Goal: Task Accomplishment & Management: Manage account settings

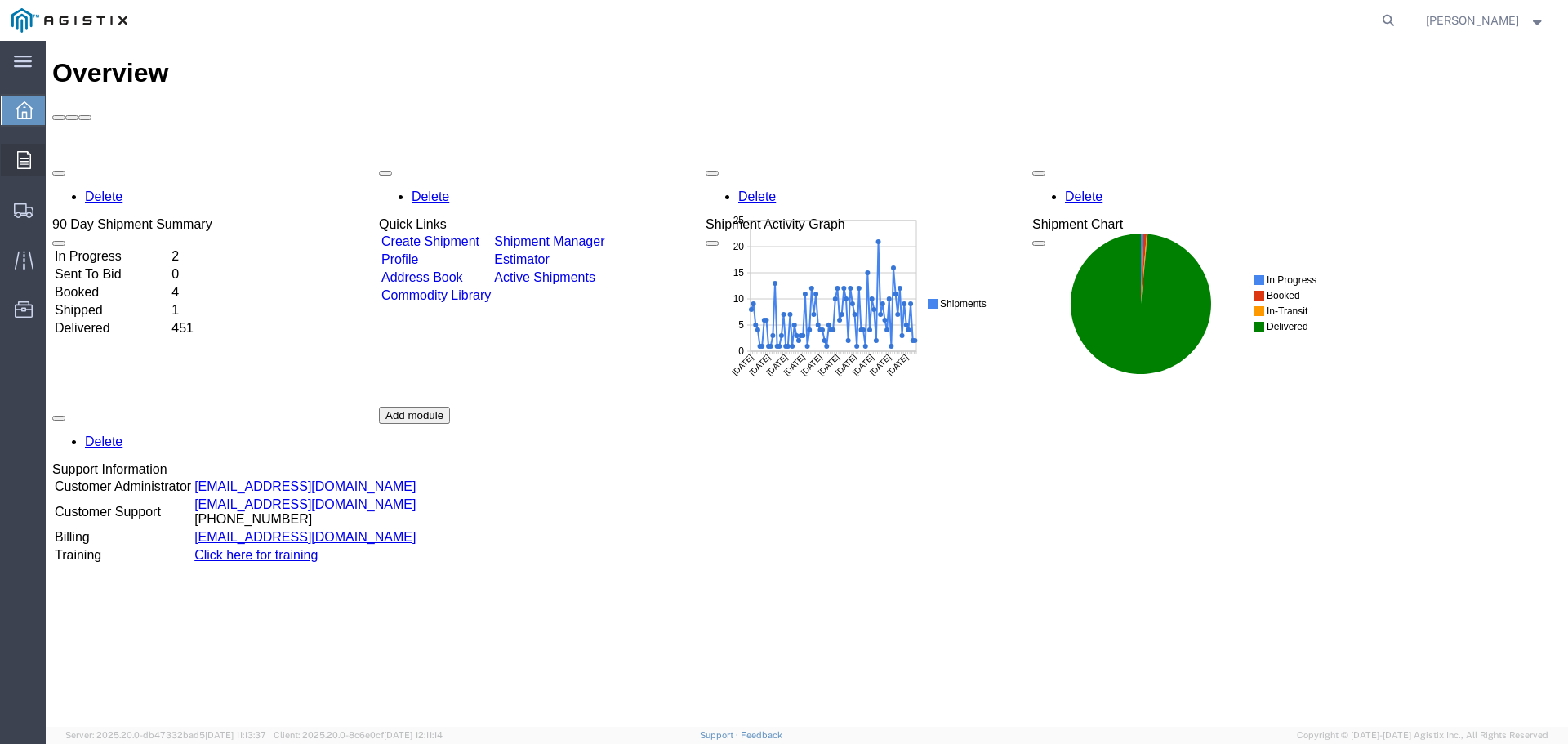
drag, startPoint x: 22, startPoint y: 162, endPoint x: 3, endPoint y: 172, distance: 21.5
click at [22, 162] on icon at bounding box center [24, 160] width 14 height 18
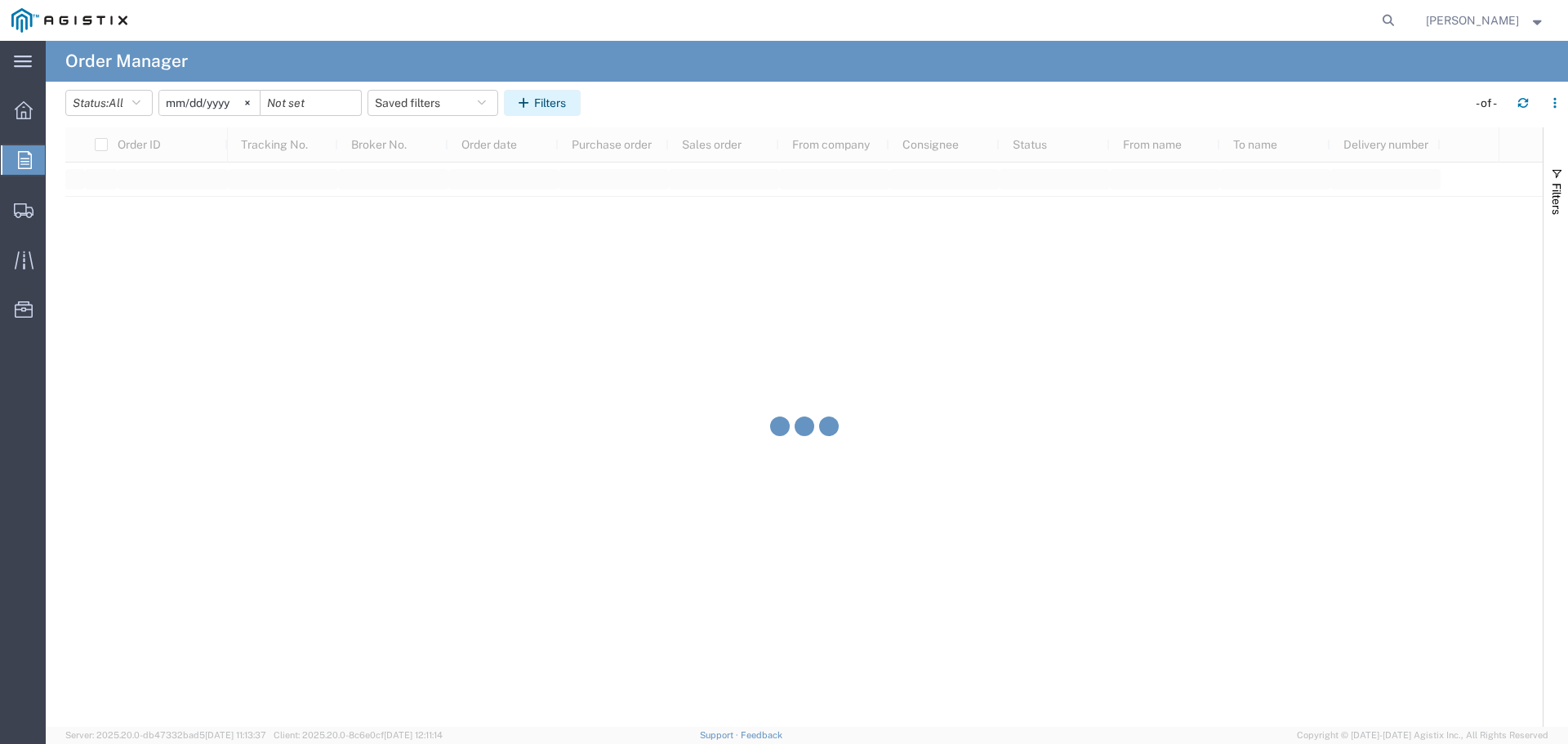
click at [561, 109] on button "Filters" at bounding box center [542, 102] width 77 height 27
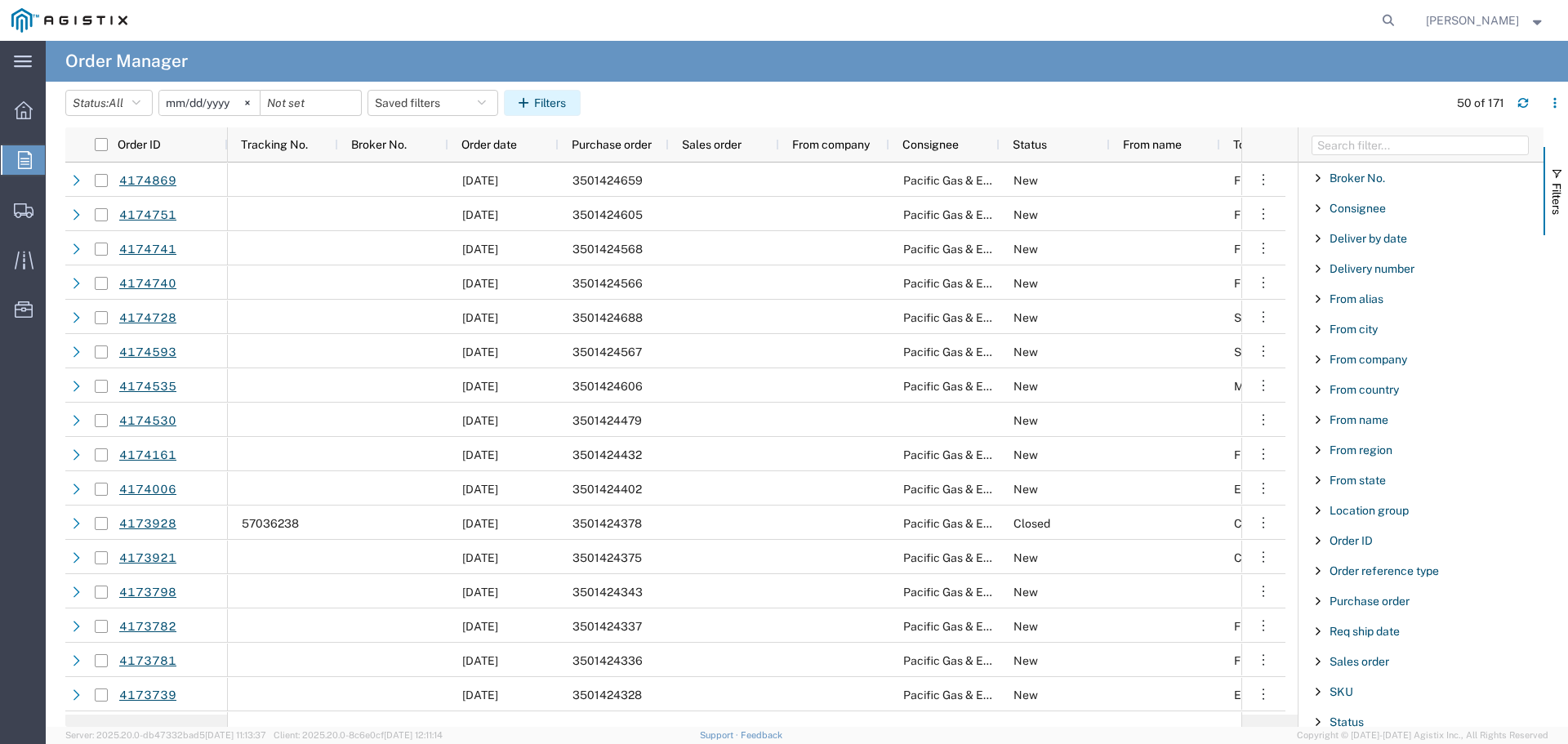
click at [580, 103] on button "Filters" at bounding box center [542, 102] width 77 height 27
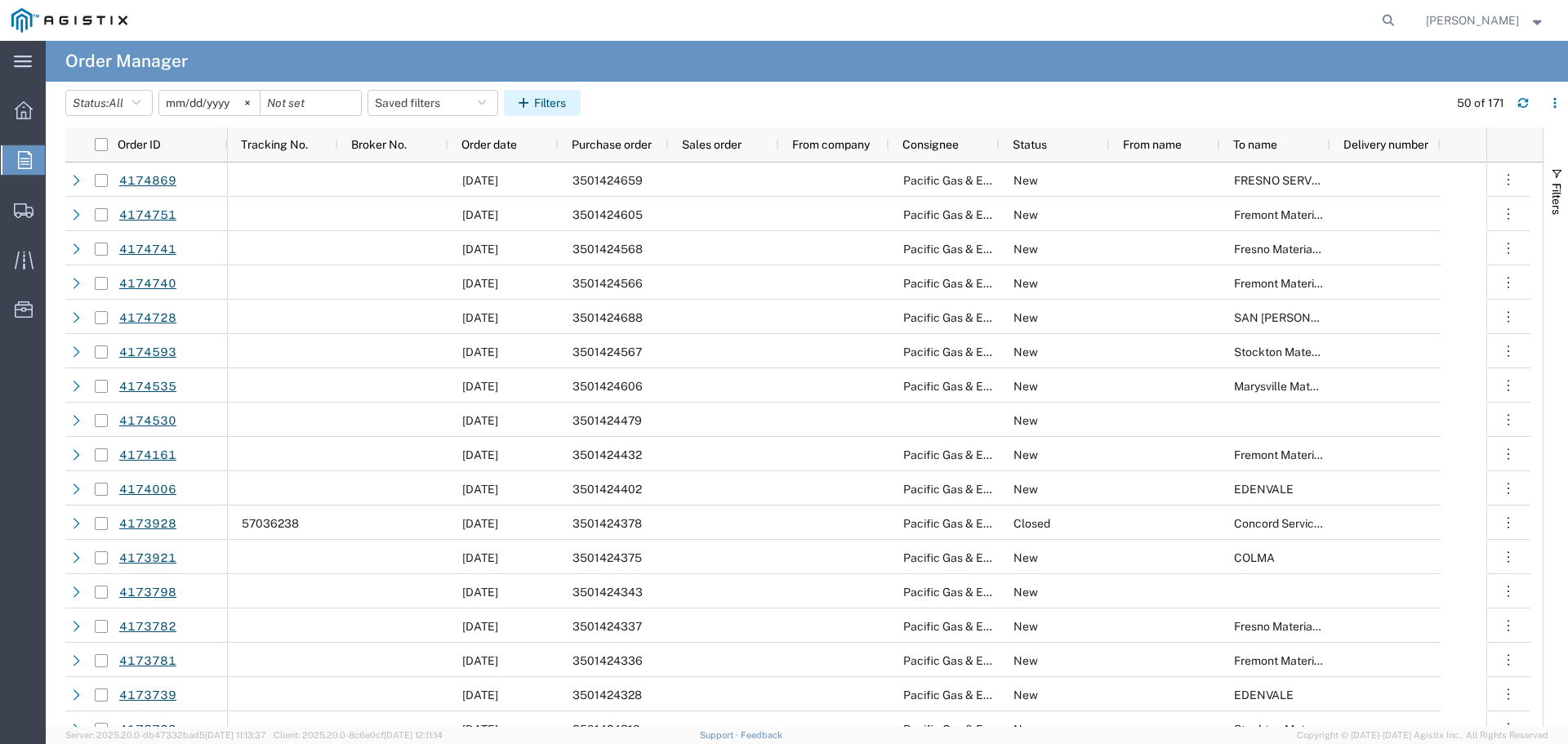
click at [557, 108] on button "Filters" at bounding box center [542, 102] width 77 height 27
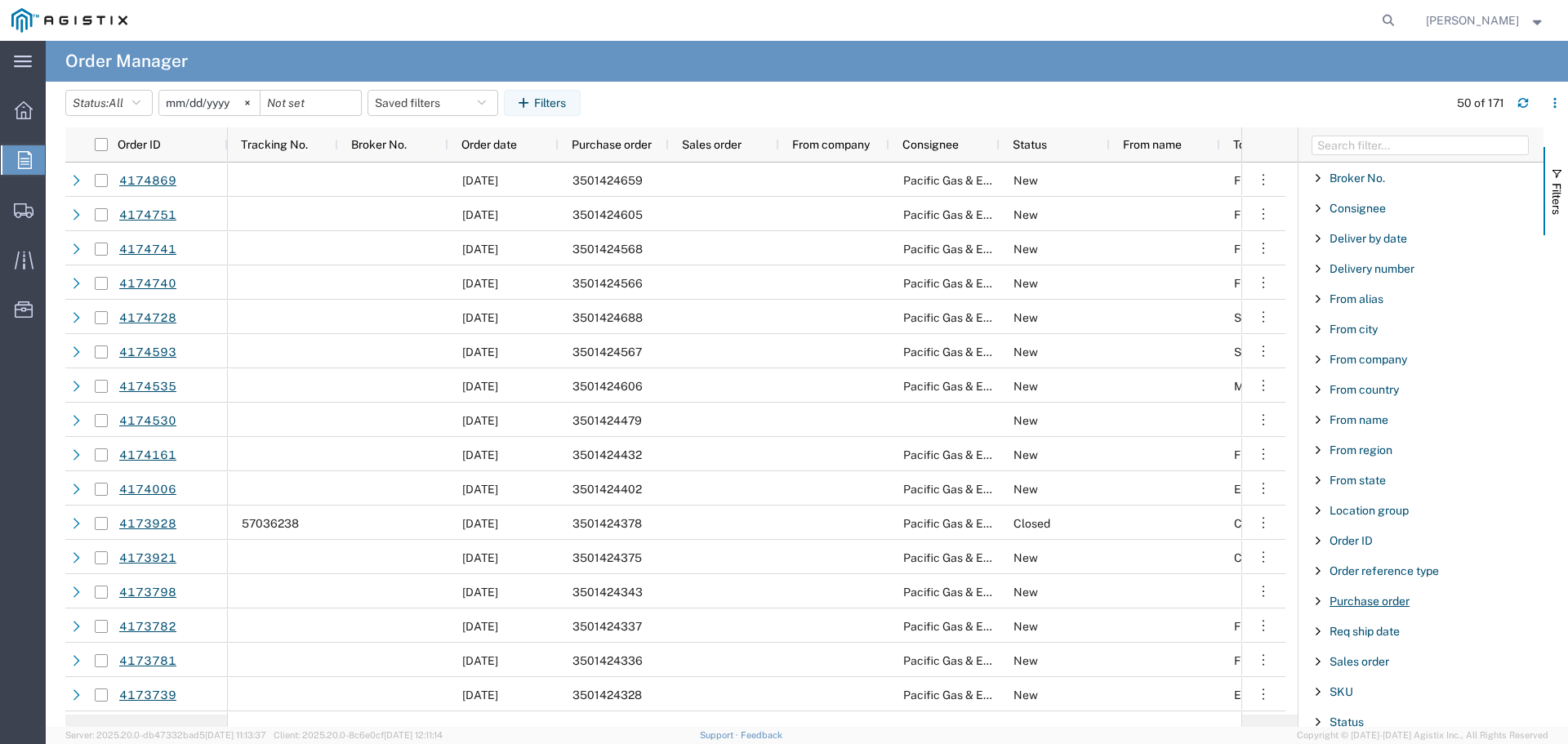
click at [1346, 596] on span "Purchase order" at bounding box center [1370, 600] width 81 height 13
click at [1375, 666] on input "Filter Value" at bounding box center [1427, 669] width 214 height 20
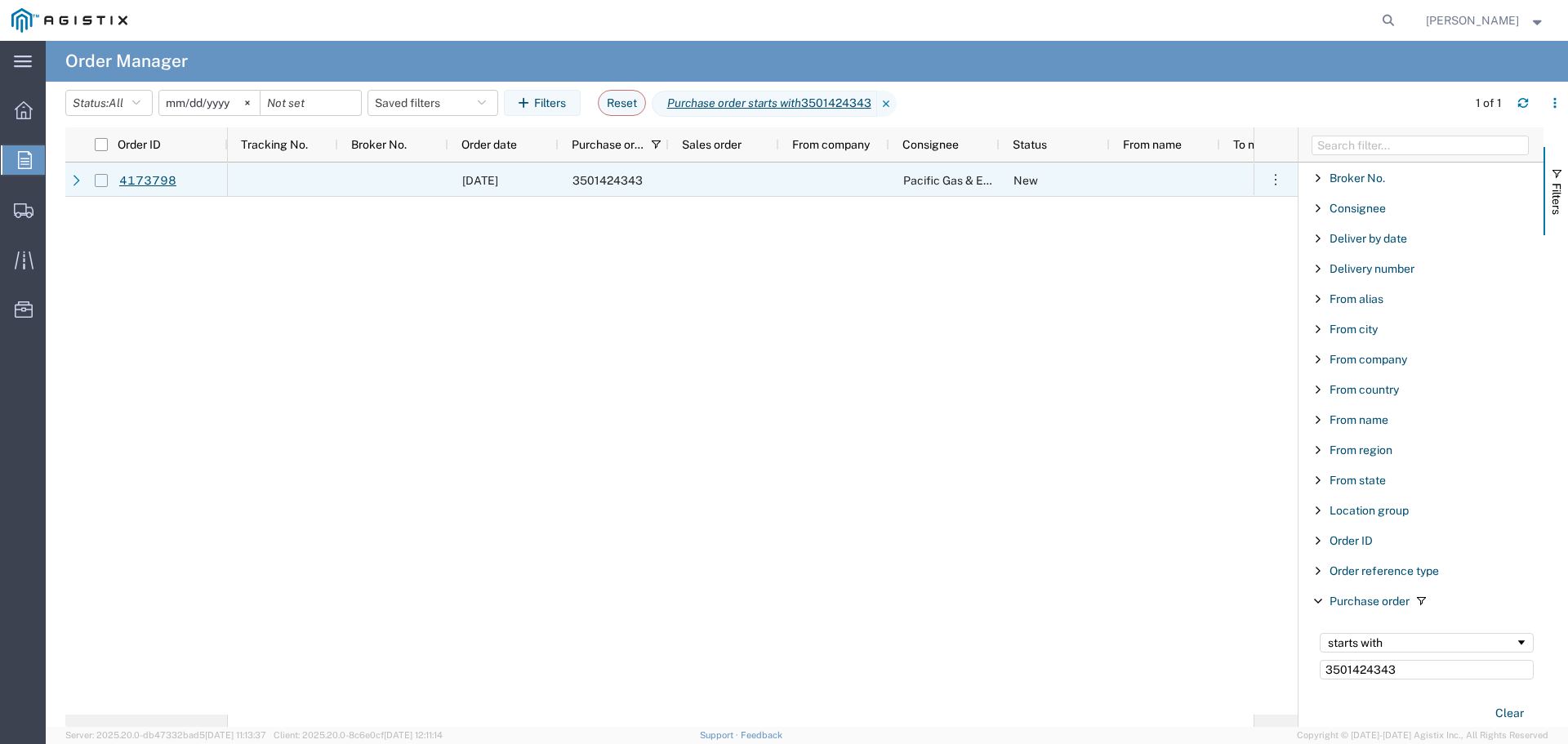
type input "3501424343"
click at [100, 182] on input "Press Space to toggle row selection (unchecked)" at bounding box center [100, 180] width 13 height 13
checkbox input "true"
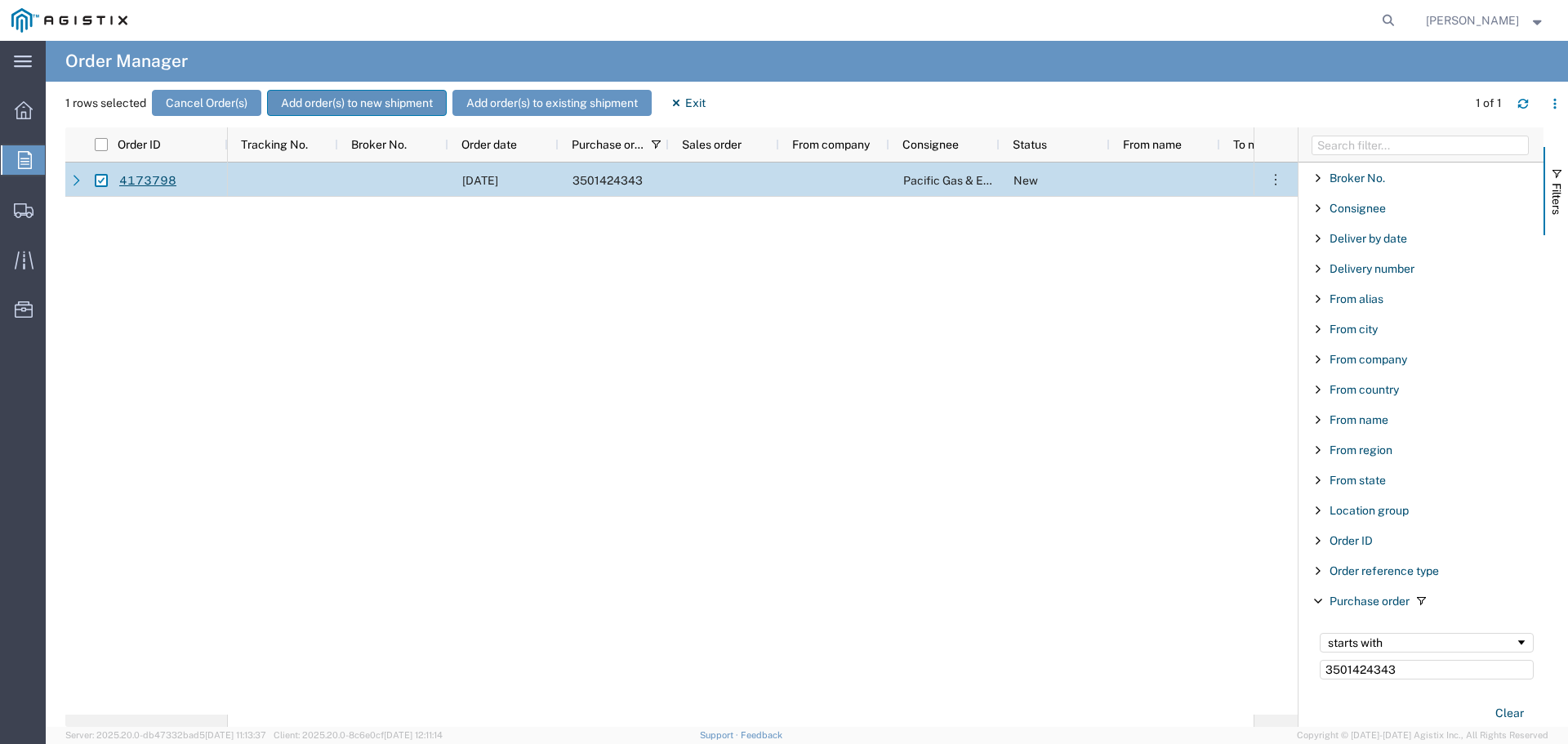
click at [337, 104] on button "Add order(s) to new shipment" at bounding box center [356, 102] width 180 height 27
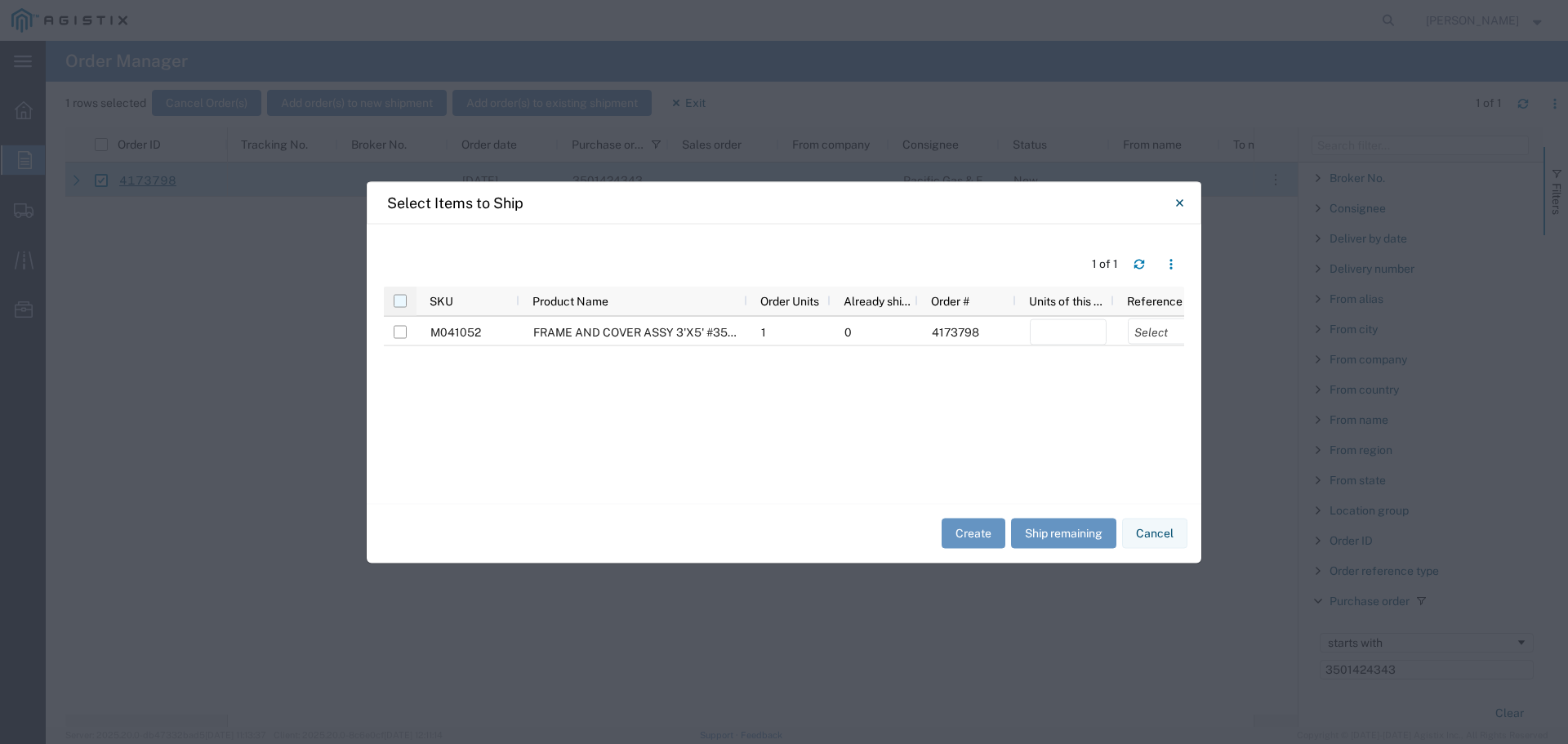
click at [399, 298] on input "checkbox" at bounding box center [400, 299] width 13 height 13
checkbox input "true"
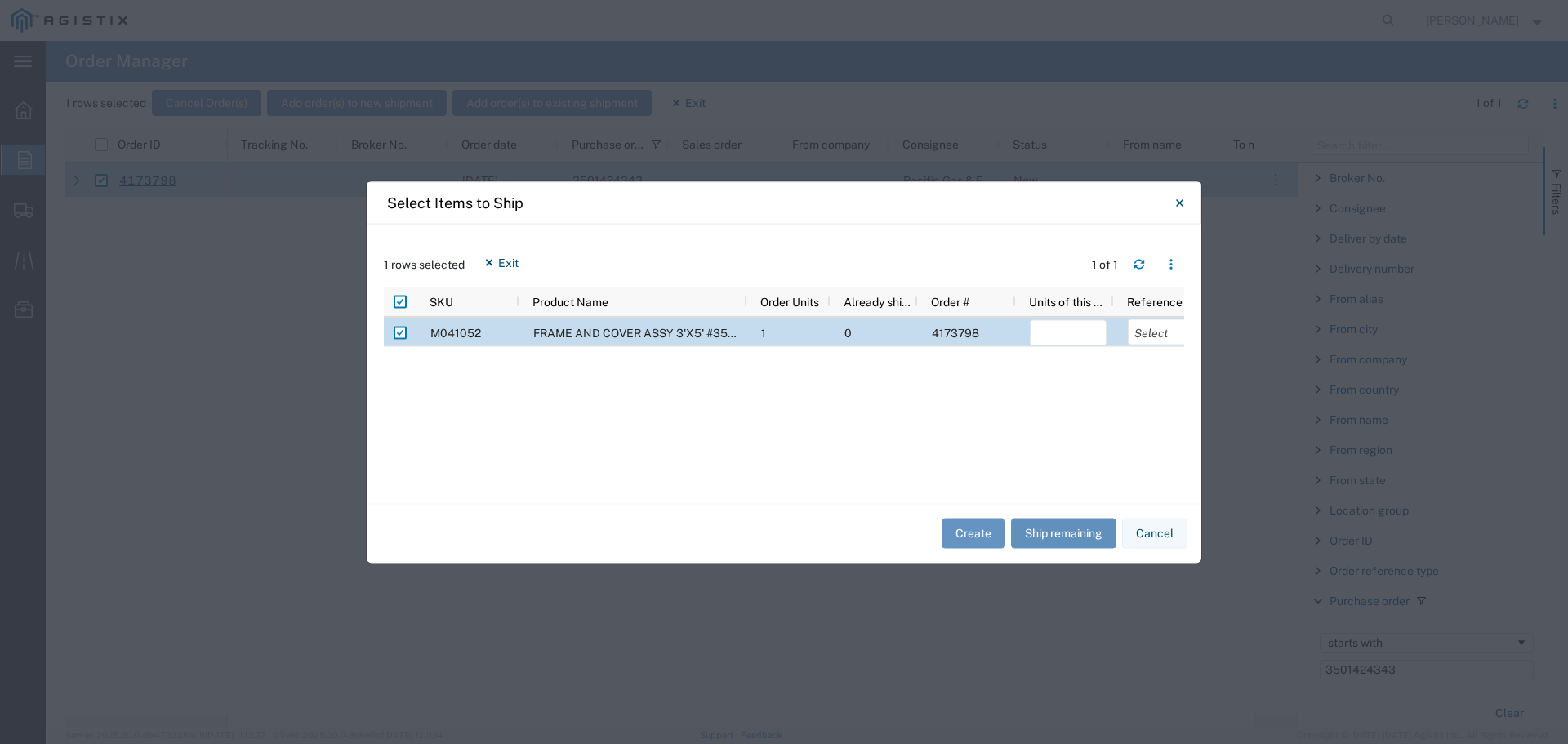
click at [1018, 531] on button "Ship remaining" at bounding box center [1063, 533] width 105 height 30
type input "1"
click at [1147, 336] on select "Select Purchase Order Delivery Number" at bounding box center [1166, 331] width 77 height 27
select select "PURCHORD"
click at [1128, 318] on select "Select Purchase Order Delivery Number" at bounding box center [1166, 331] width 77 height 27
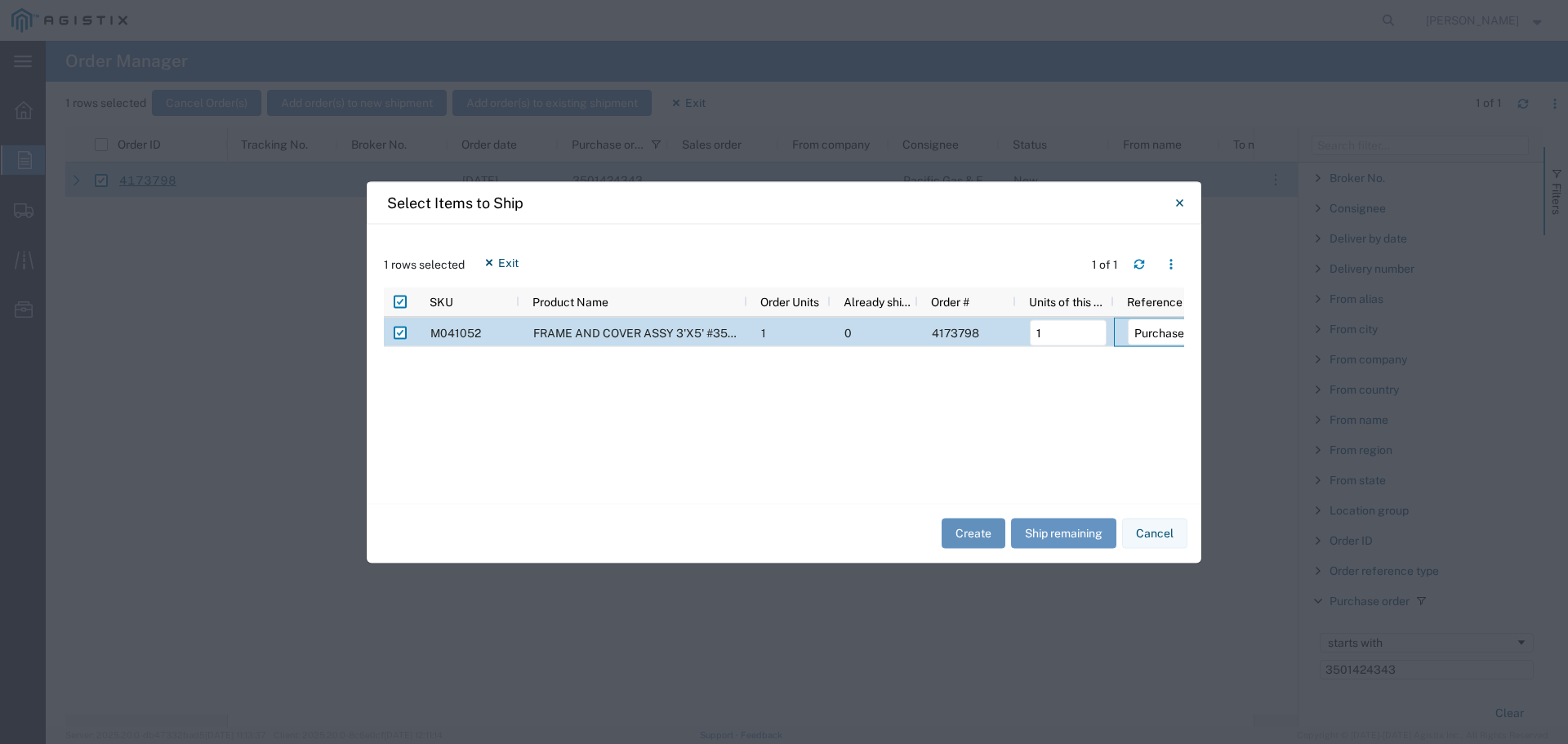
click at [980, 523] on button "Create" at bounding box center [973, 533] width 64 height 30
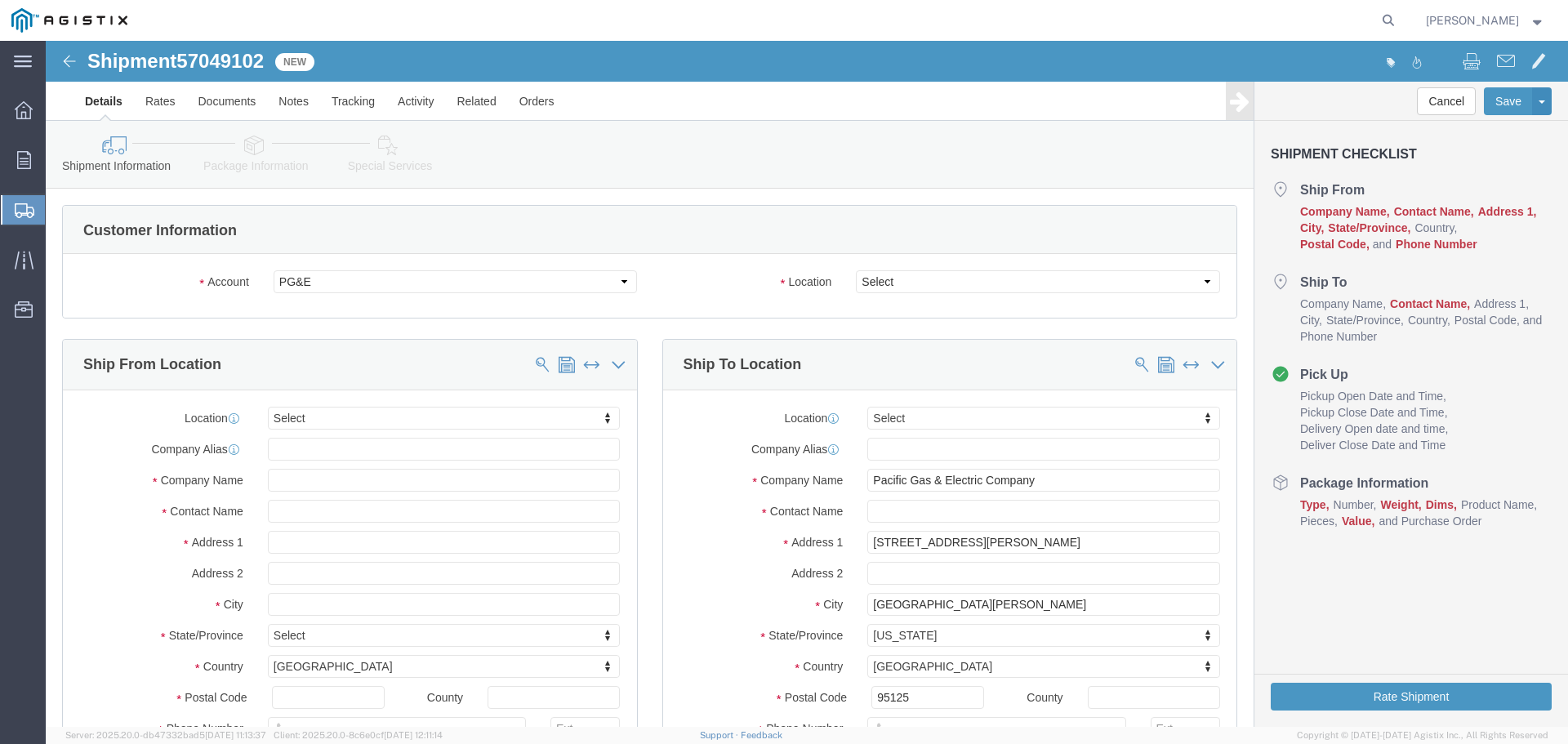
select select
click select "Select All Others Fremont DC Fresno DC Wheatland DC"
select select "23082"
click select "Select All Others Fremont DC Fresno DC Wheatland DC"
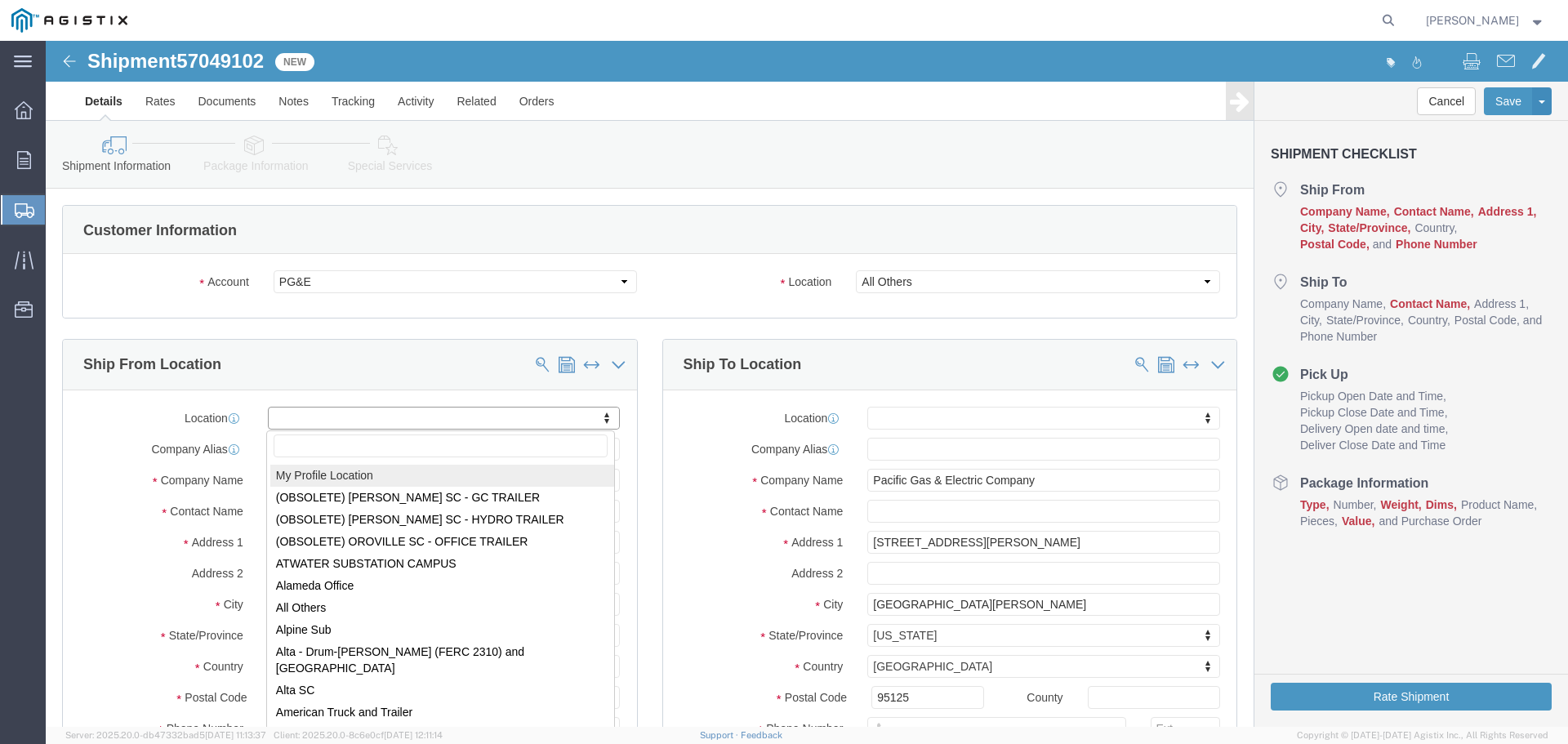
select select "MYPROFILE"
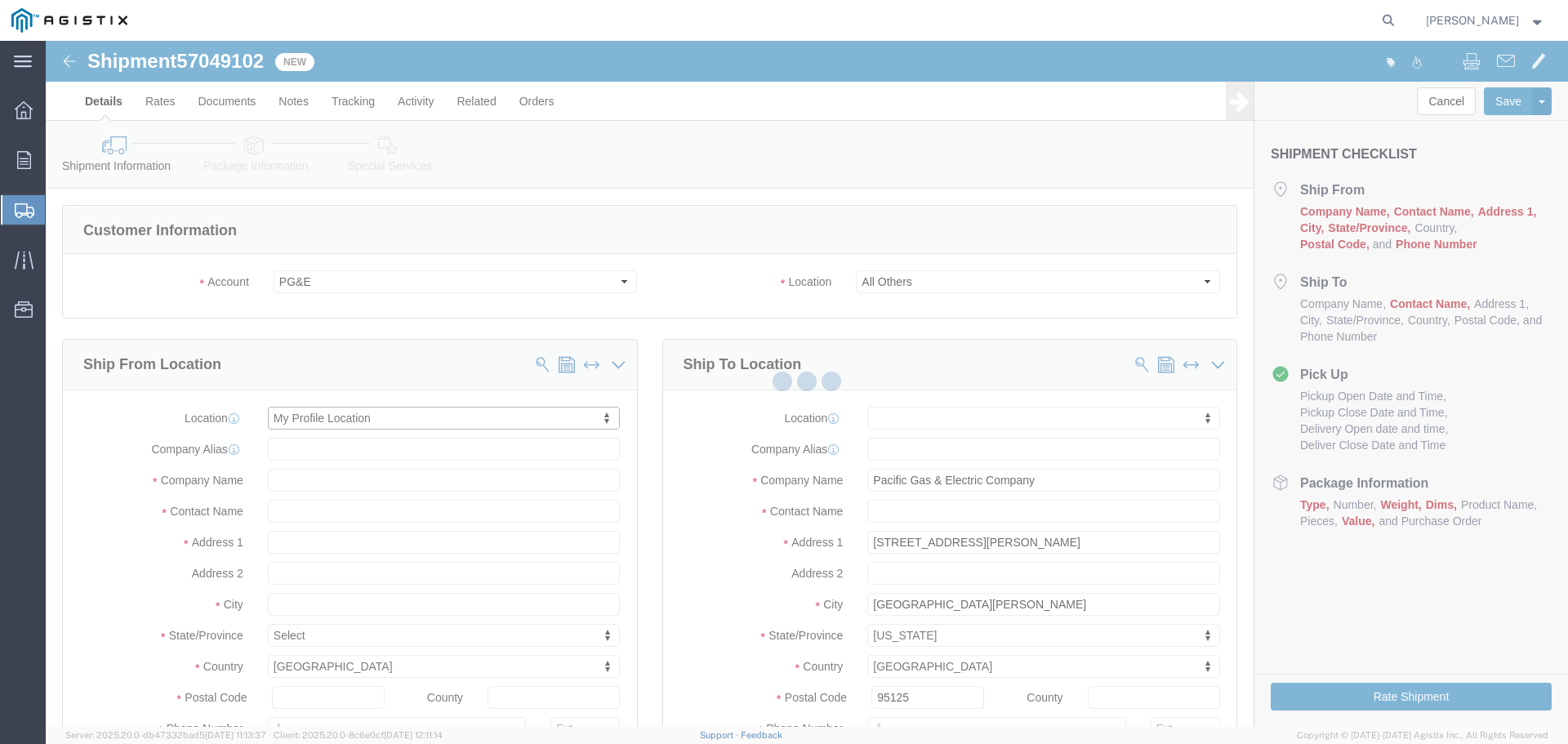
select select "CA"
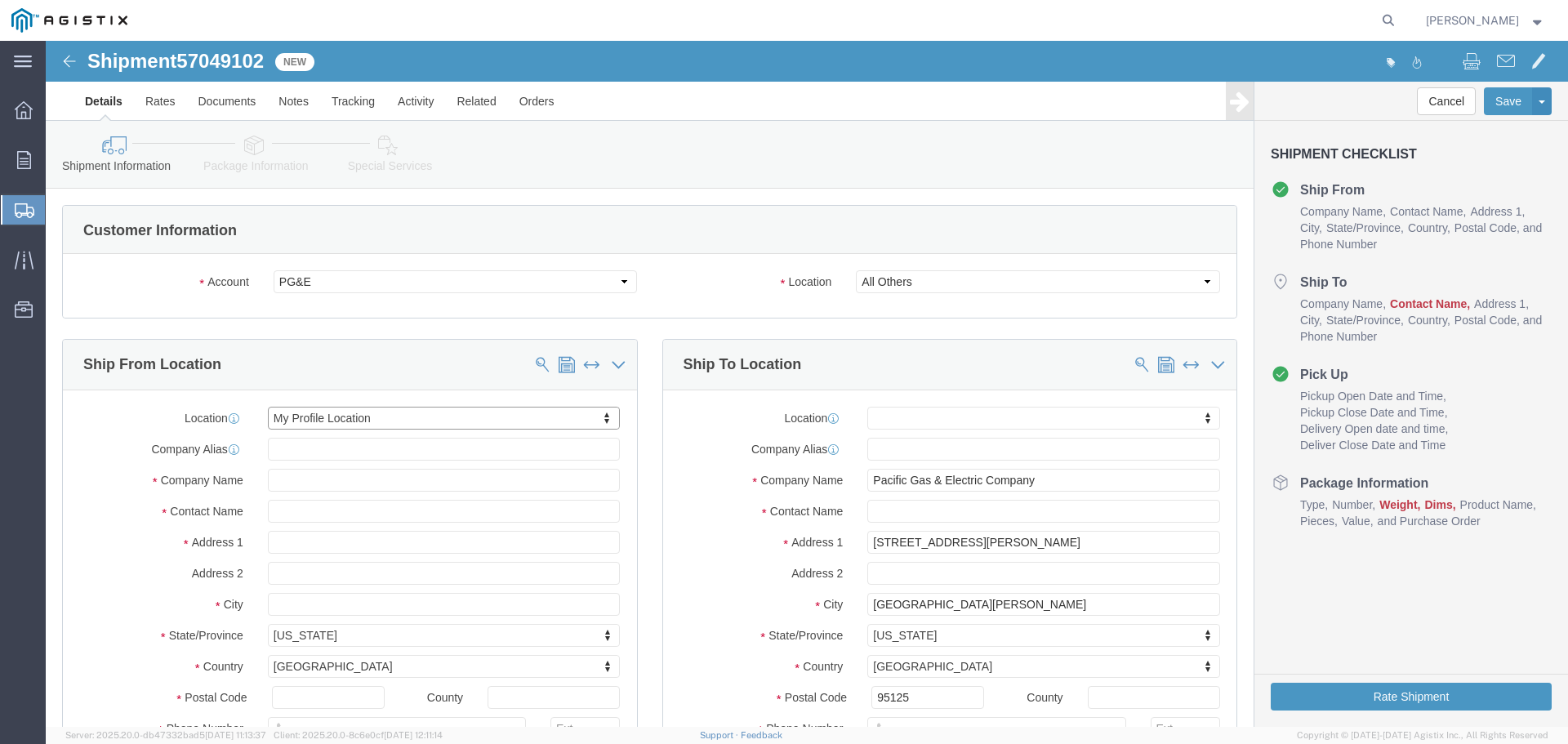
scroll to position [81, 0]
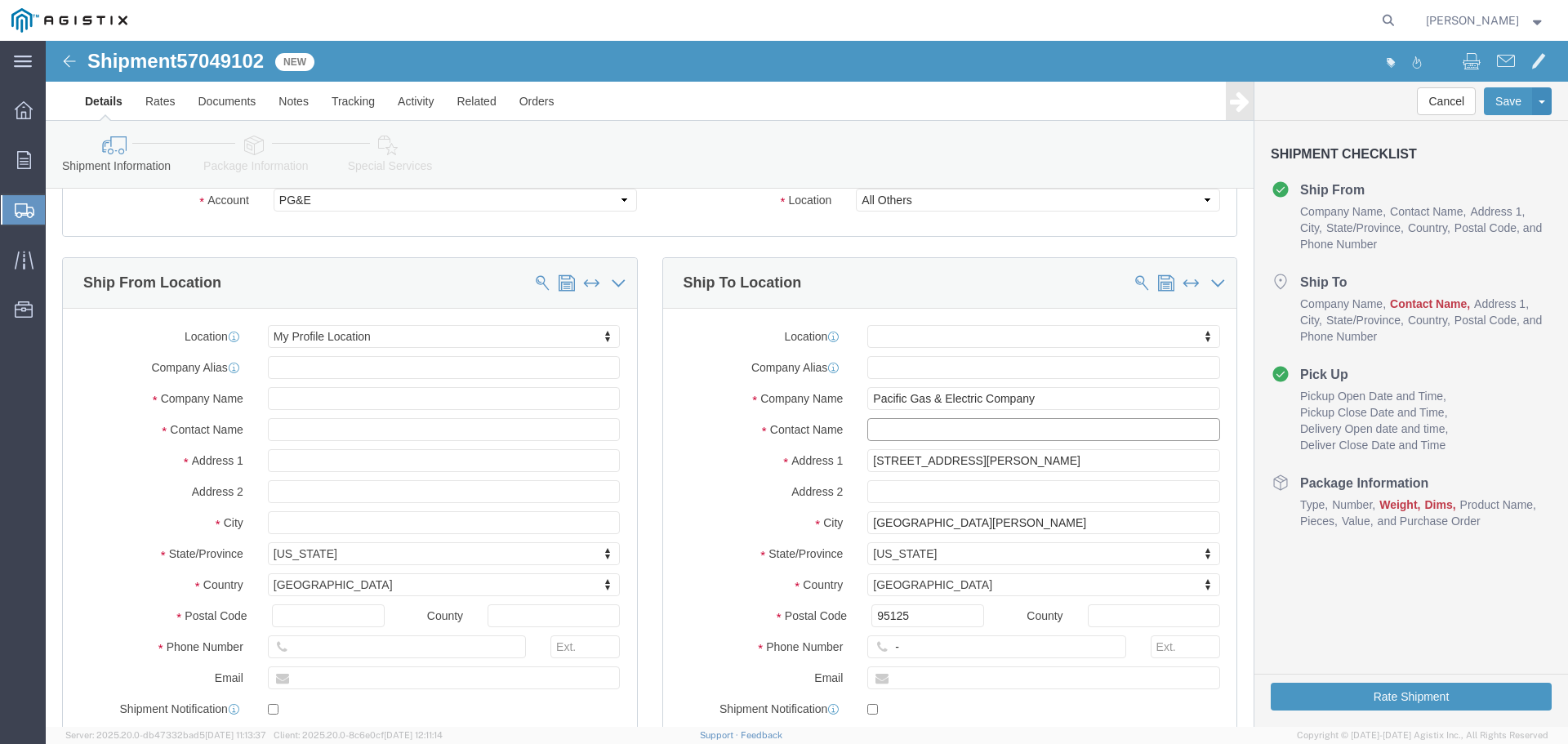
click input "text"
type input "San Jose Job"
type input "123-456-7891"
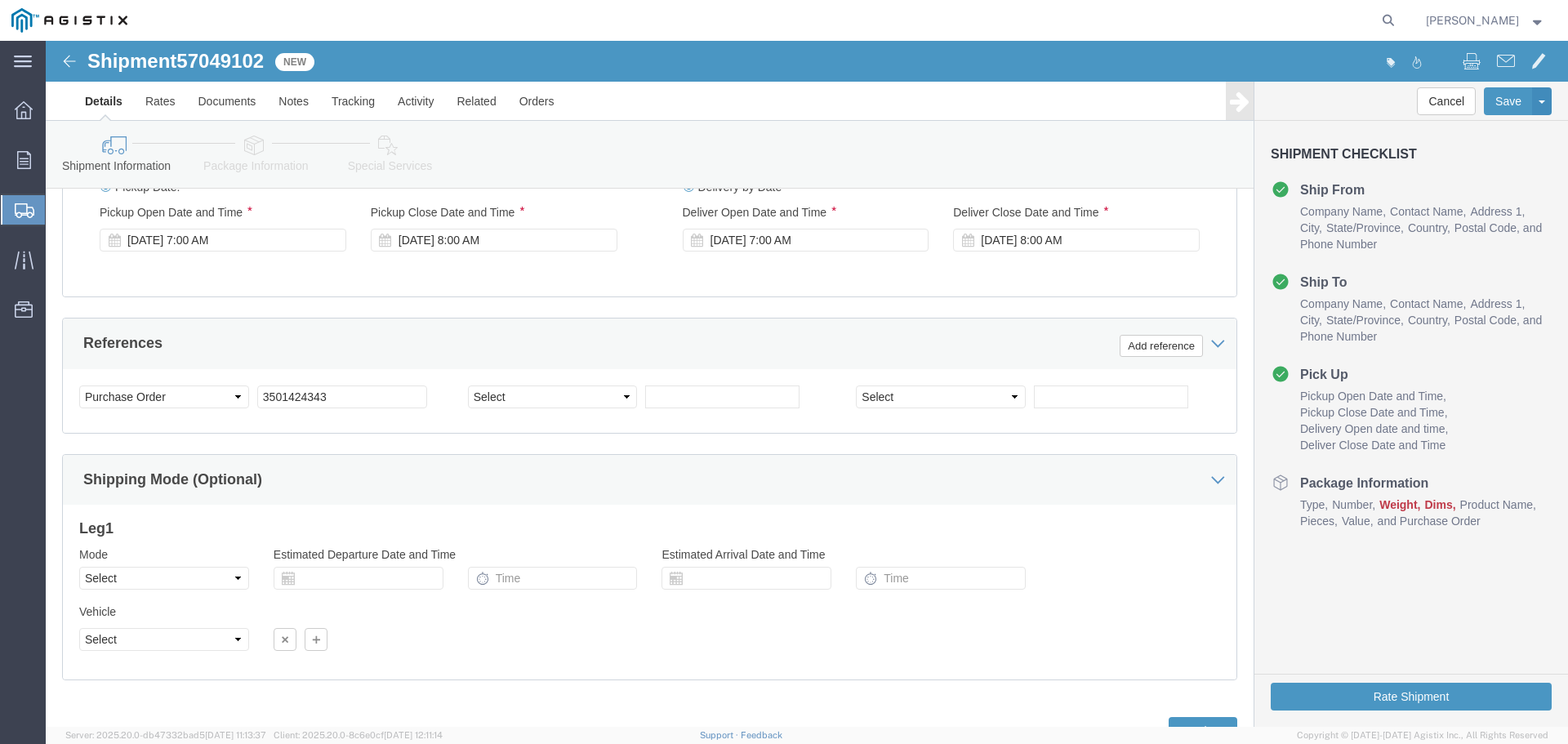
scroll to position [1108, 0]
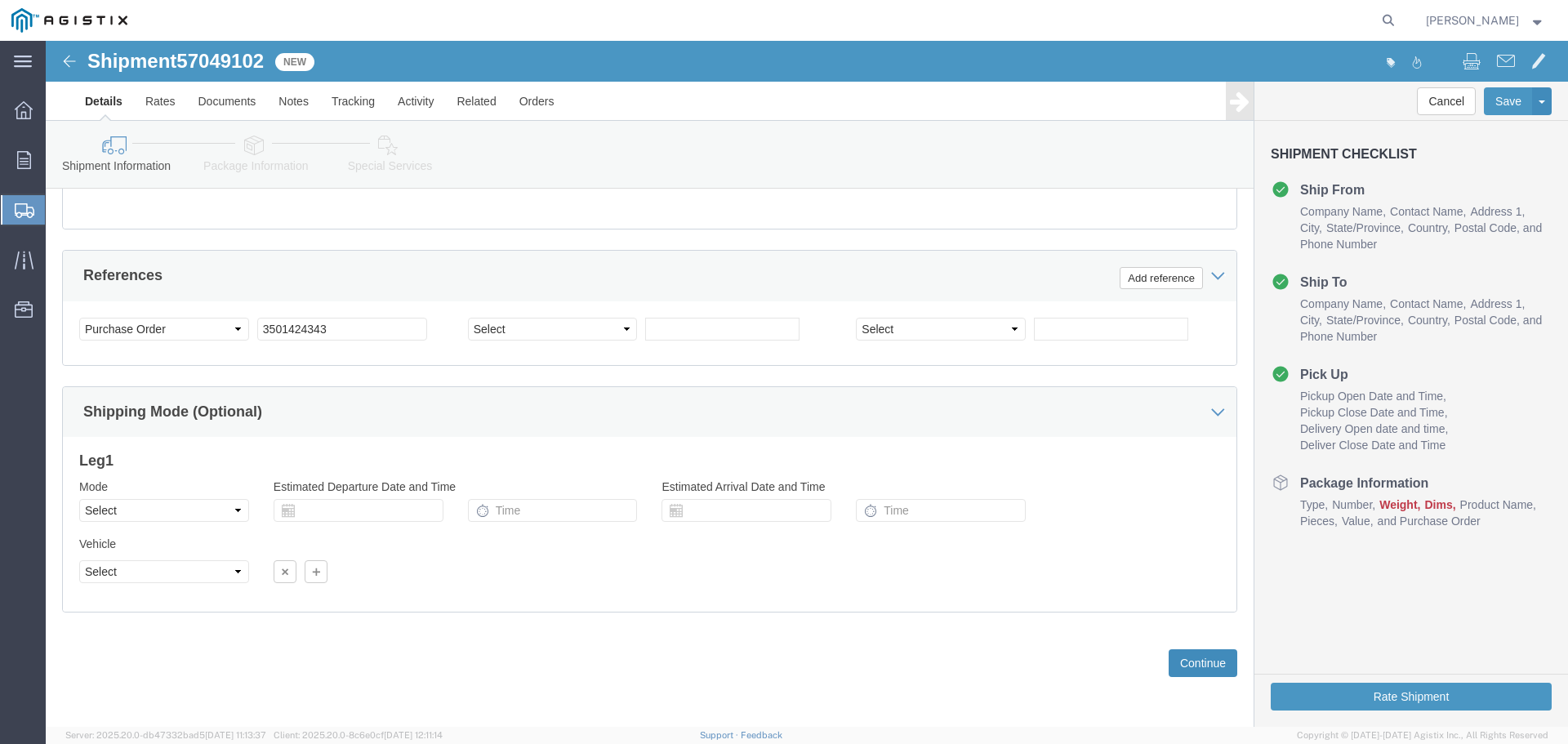
click button "Continue"
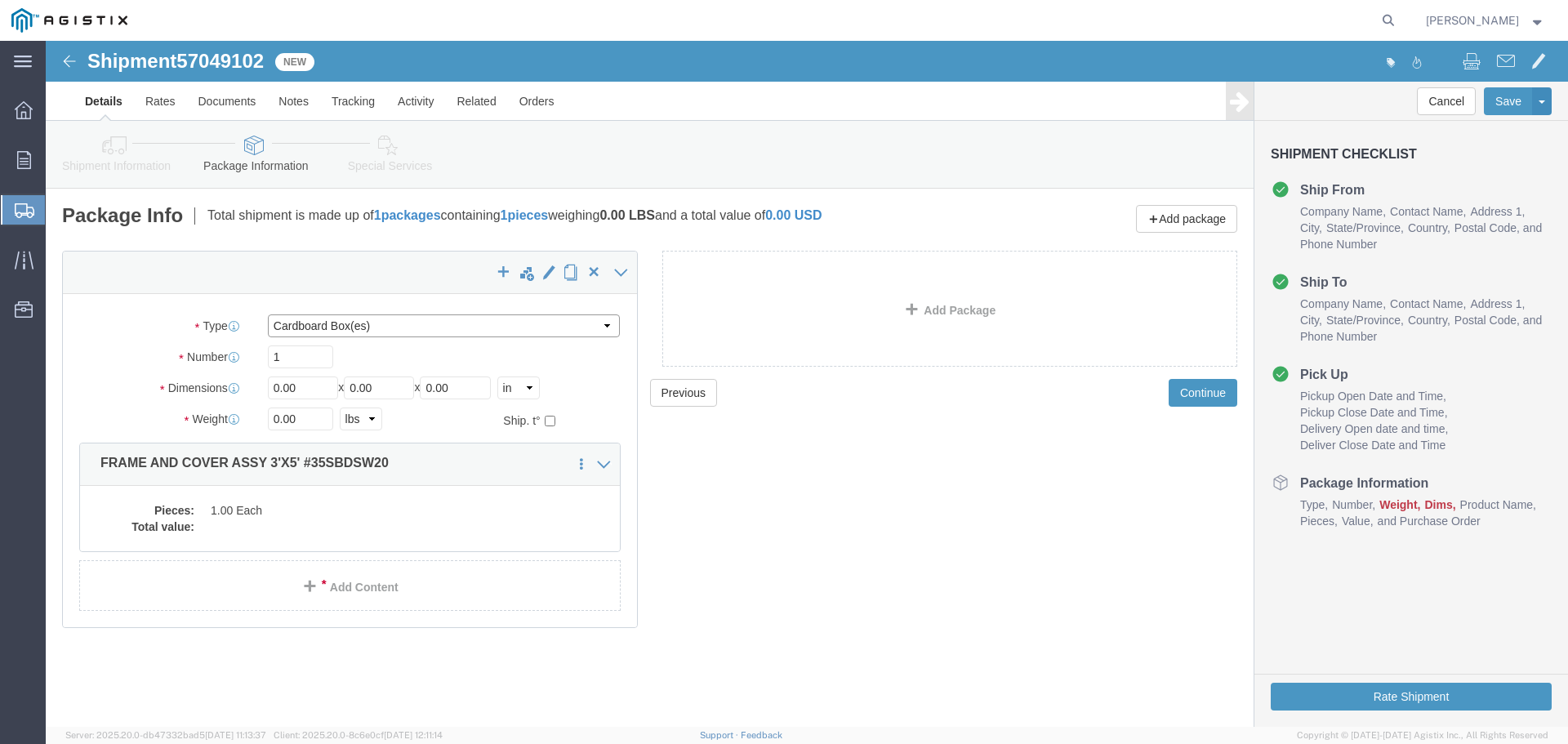
click select "Select Bulk Bundle(s) Cardboard Box(es) Carton(s) Crate(s) Drum(s) (Fiberboard)…"
select select "YRPK"
click select "Select Bulk Bundle(s) Cardboard Box(es) Carton(s) Crate(s) Drum(s) (Fiberboard)…"
click input "0.00"
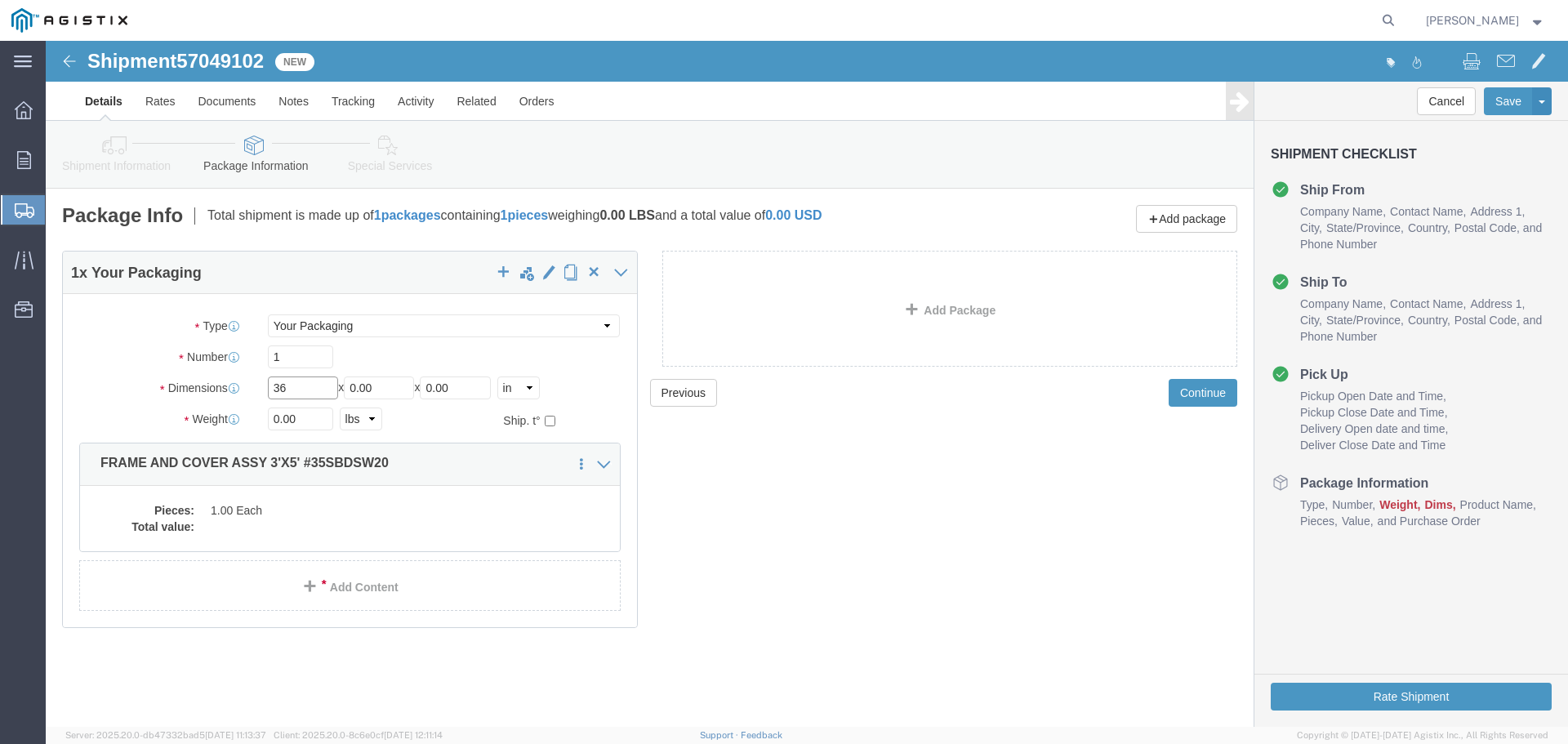
type input "36"
type input "60"
type input "6"
type input "600"
click dd
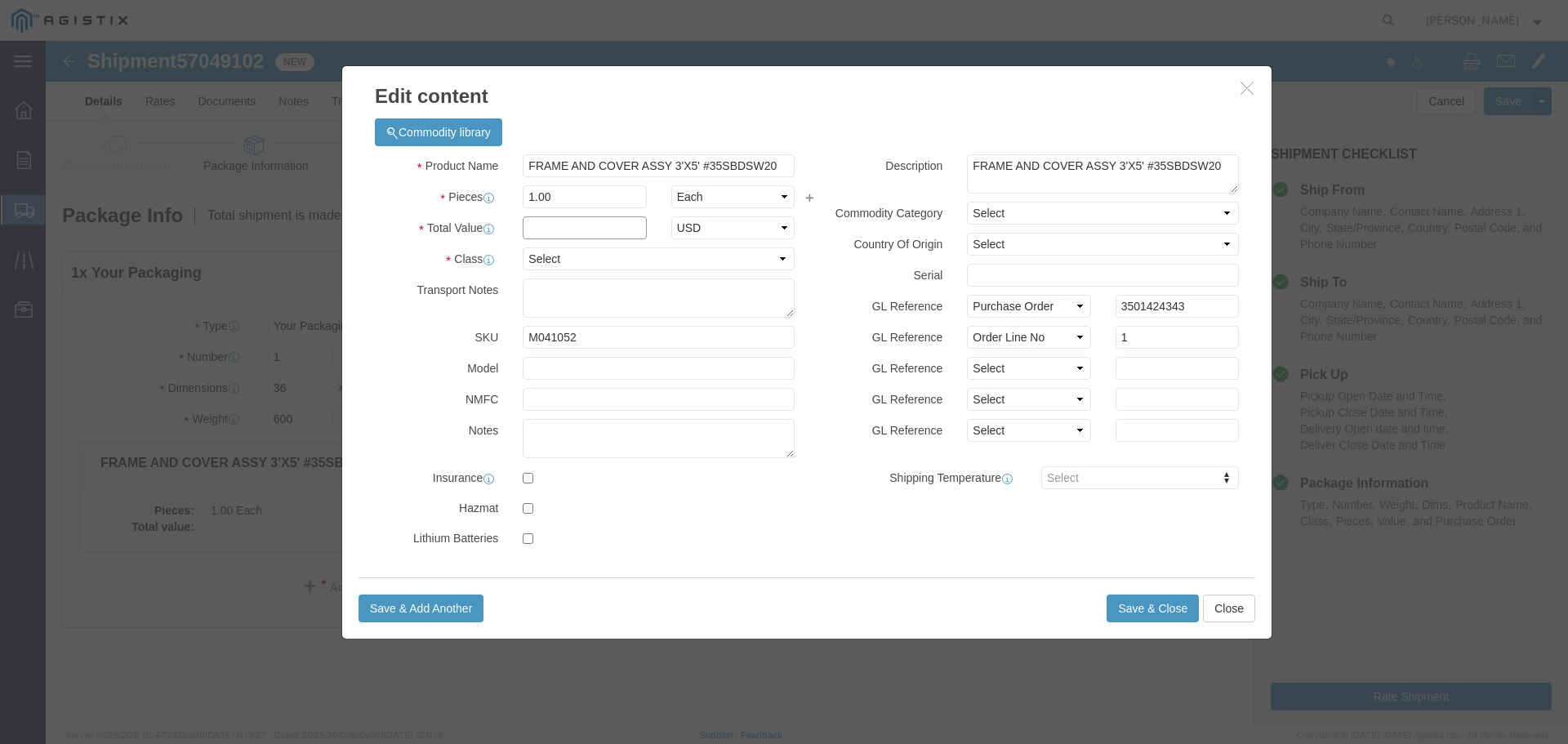
click input "text"
type input "1"
click select "Select 50 55 60 65 70 85 92.5 100 125 175 250 300 400"
select select "55"
click select "Select 50 55 60 65 70 85 92.5 100 125 175 250 300 400"
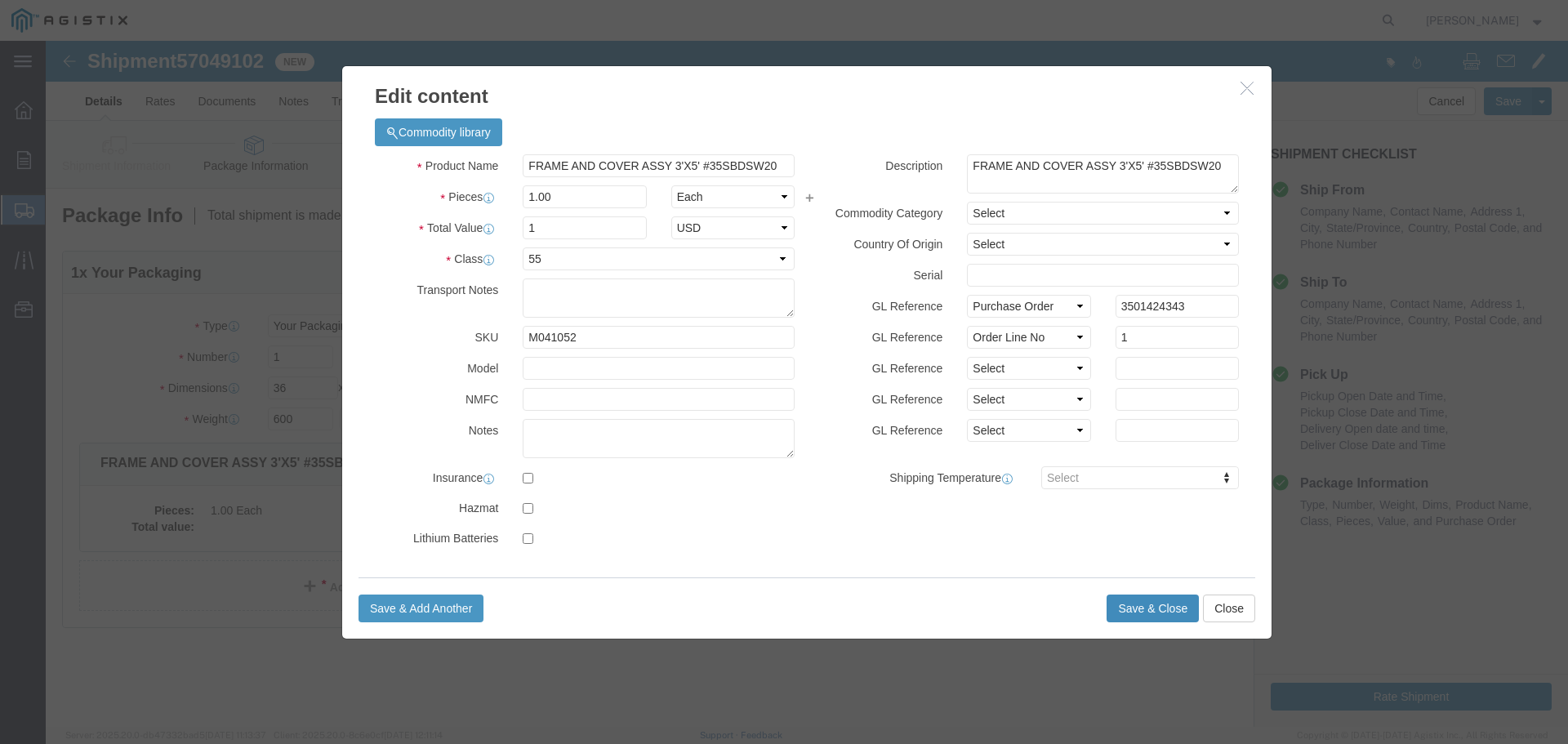
click button "Save & Close"
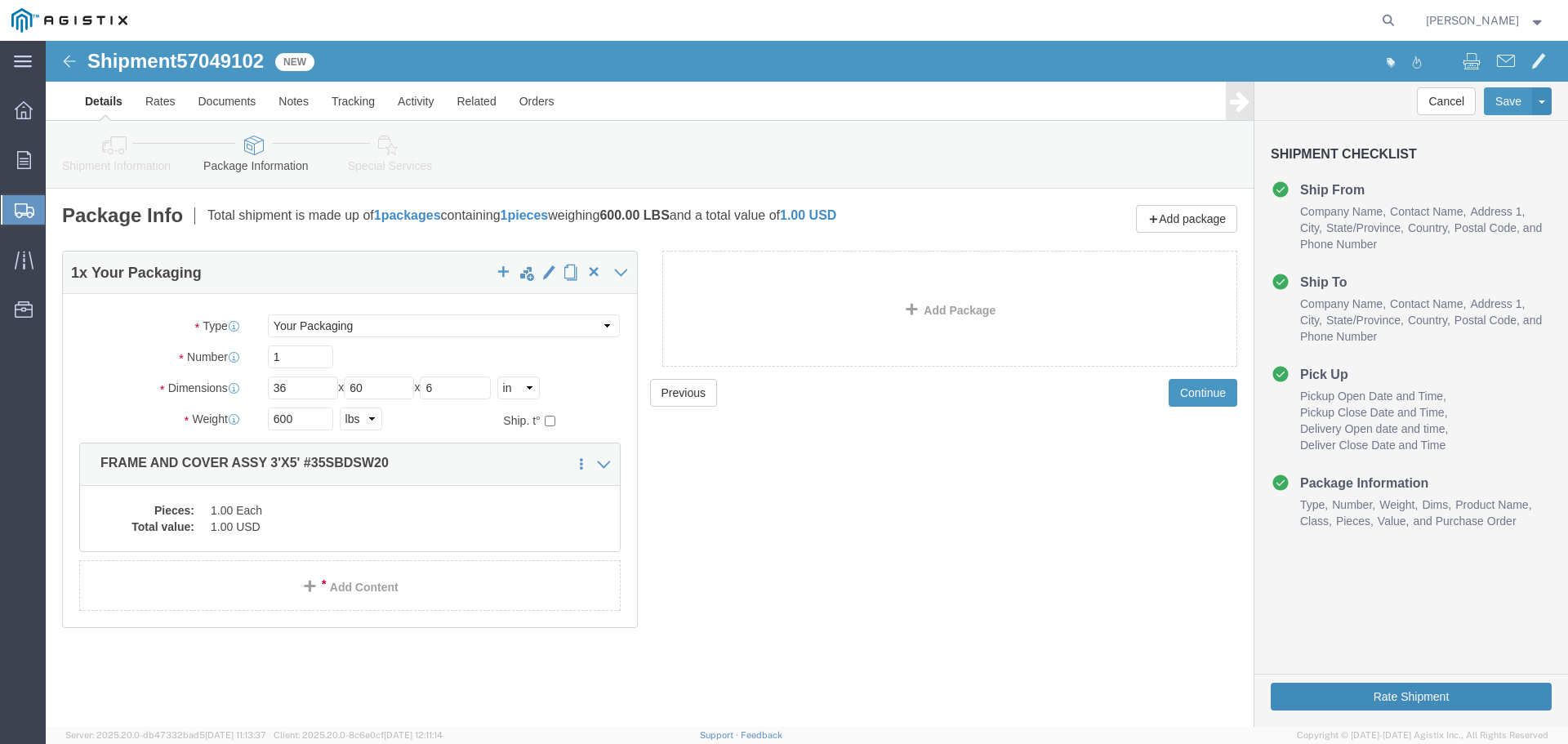
click button "Rate Shipment"
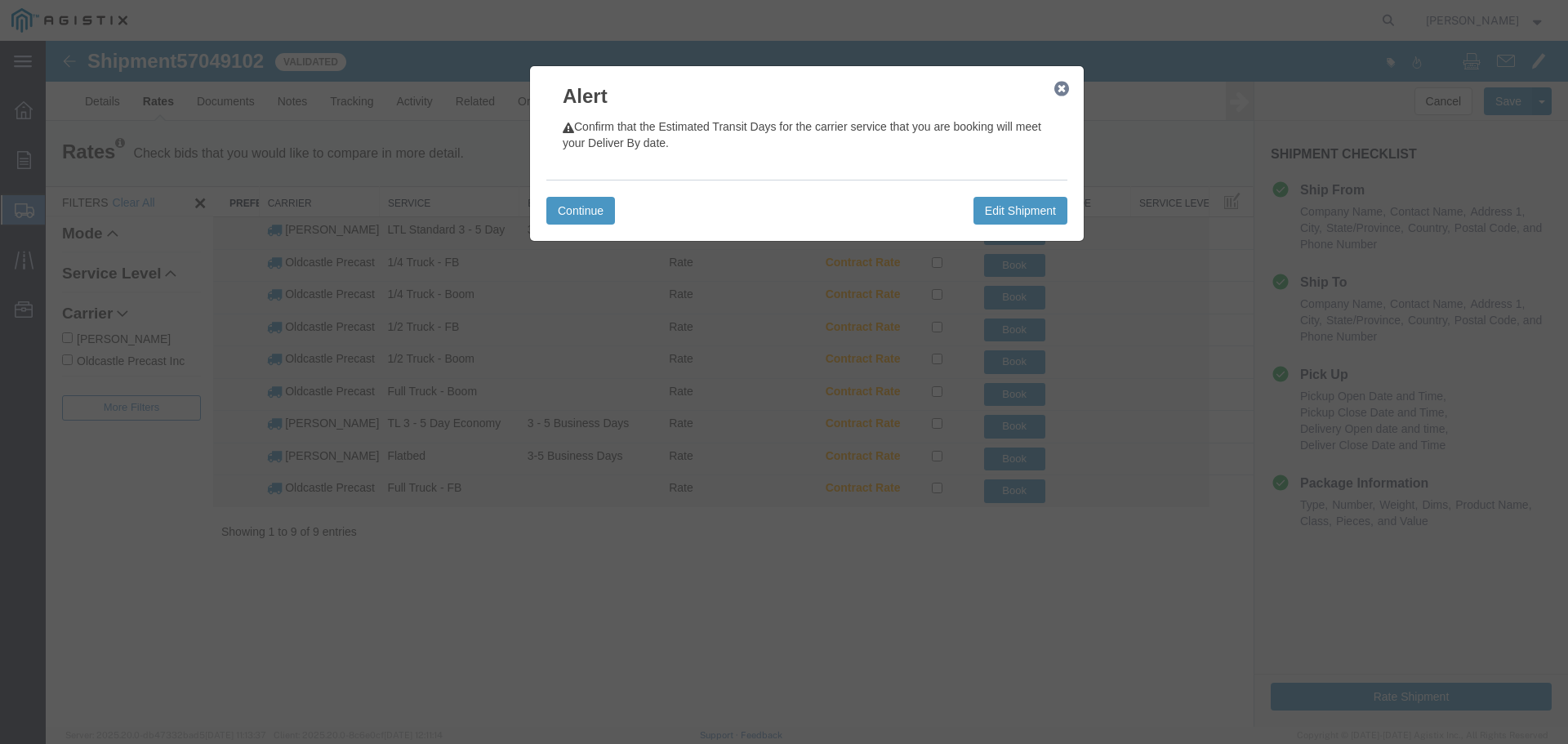
click at [1058, 89] on icon "button" at bounding box center [1061, 88] width 15 height 13
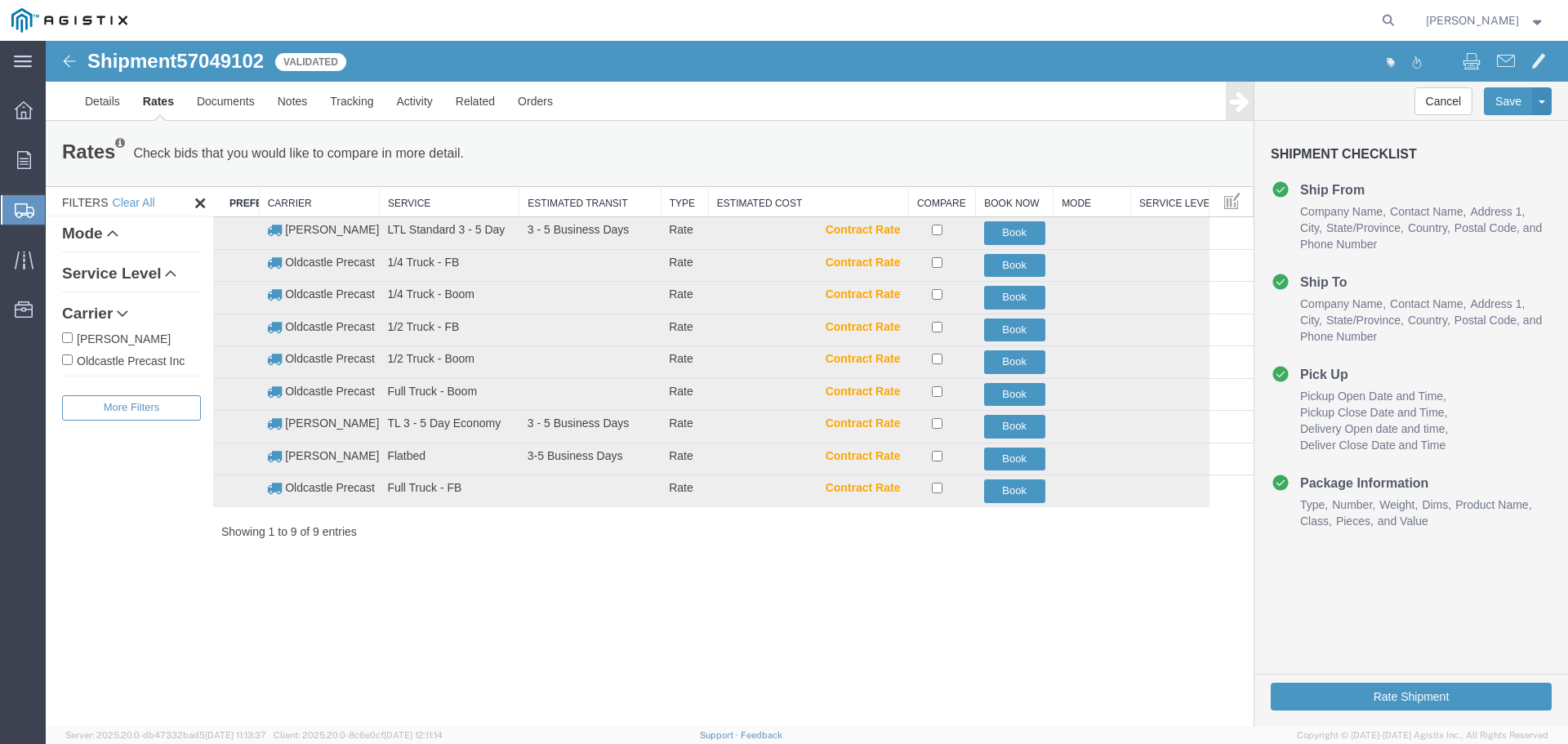
click at [155, 362] on label "Oldcastle Precast Inc" at bounding box center [131, 360] width 138 height 18
click at [73, 362] on input "Oldcastle Precast Inc" at bounding box center [67, 359] width 11 height 11
checkbox input "true"
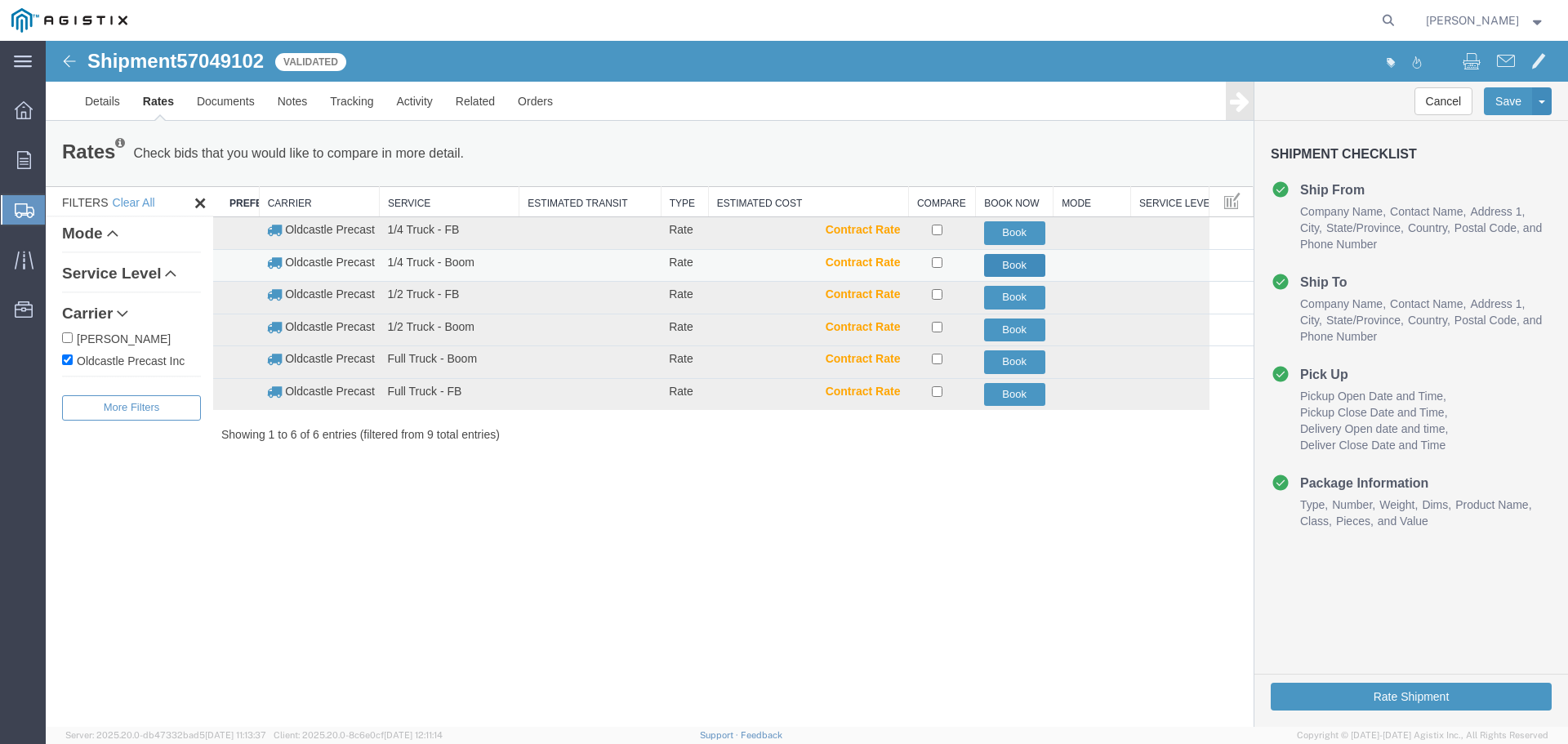
click at [1006, 264] on button "Book" at bounding box center [1014, 266] width 61 height 24
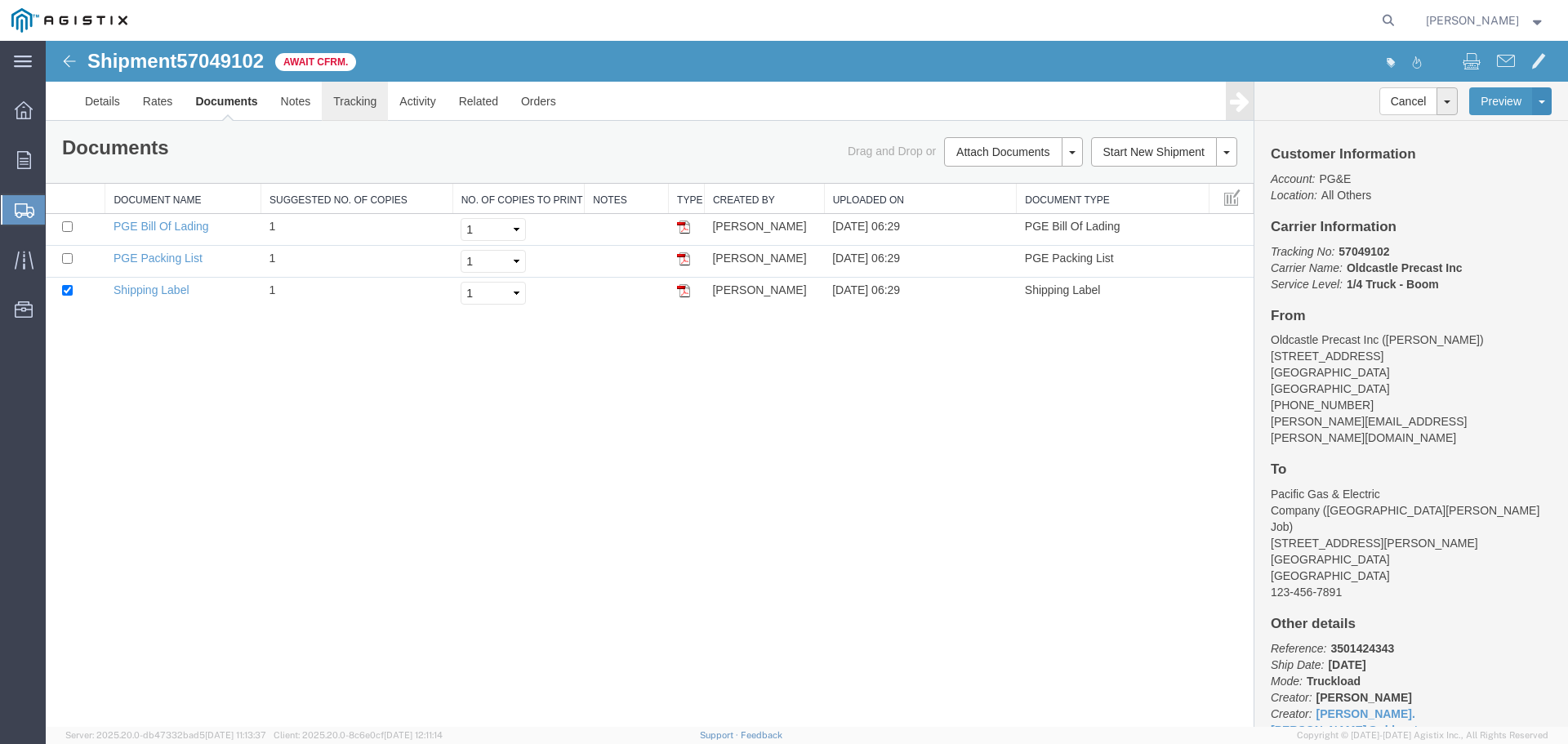
click at [356, 101] on link "Tracking" at bounding box center [354, 101] width 66 height 39
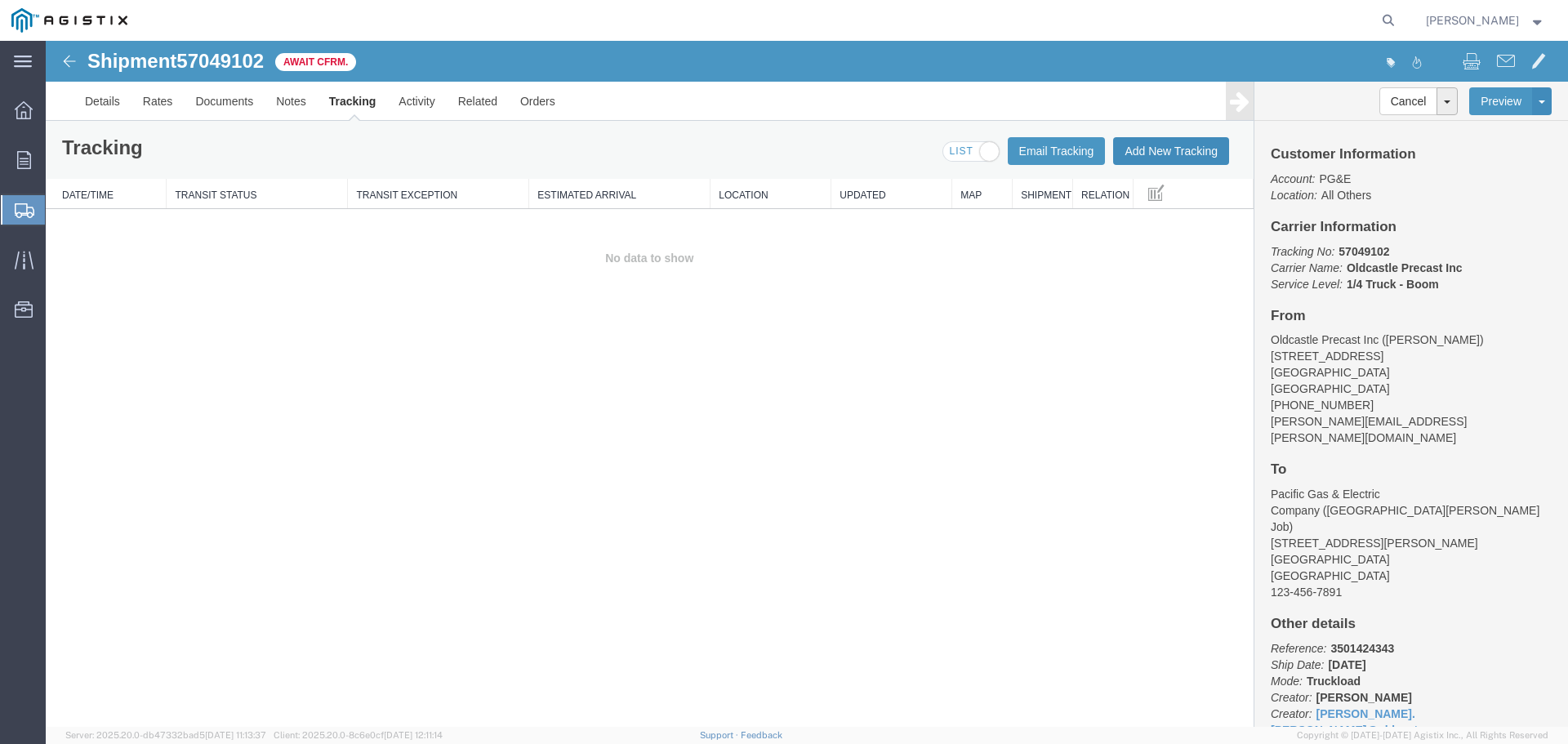
click at [1132, 154] on button "Add New Tracking" at bounding box center [1171, 151] width 116 height 27
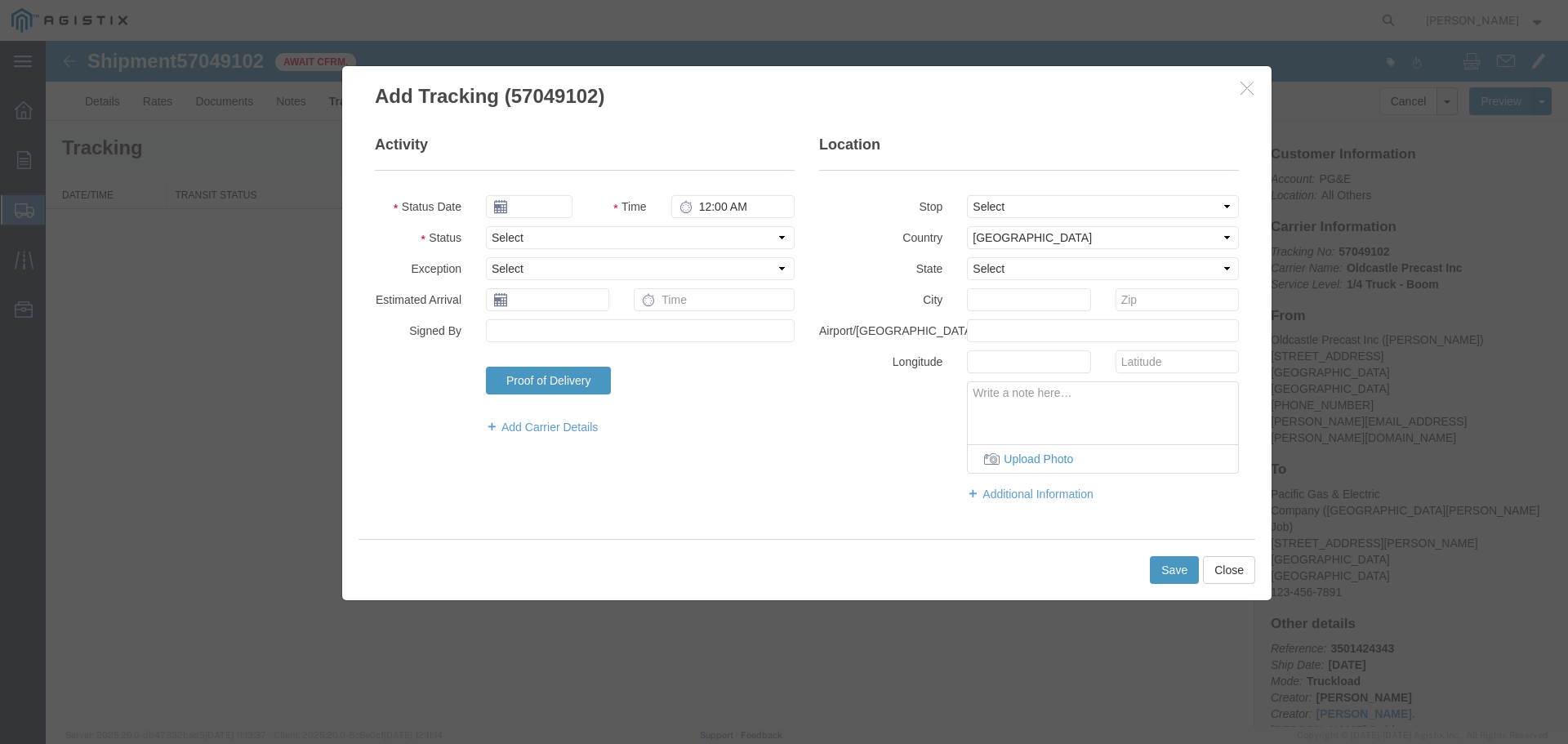
type input "10/07/2025"
type input "7:00 AM"
click at [543, 237] on select "Select Arrival Notice Available Arrival Notice Imported Arrive at Delivery Loca…" at bounding box center [640, 237] width 308 height 23
select select "DELIVRED"
click at [486, 226] on select "Select Arrival Notice Available Arrival Notice Imported Arrive at Delivery Loca…" at bounding box center [640, 237] width 308 height 23
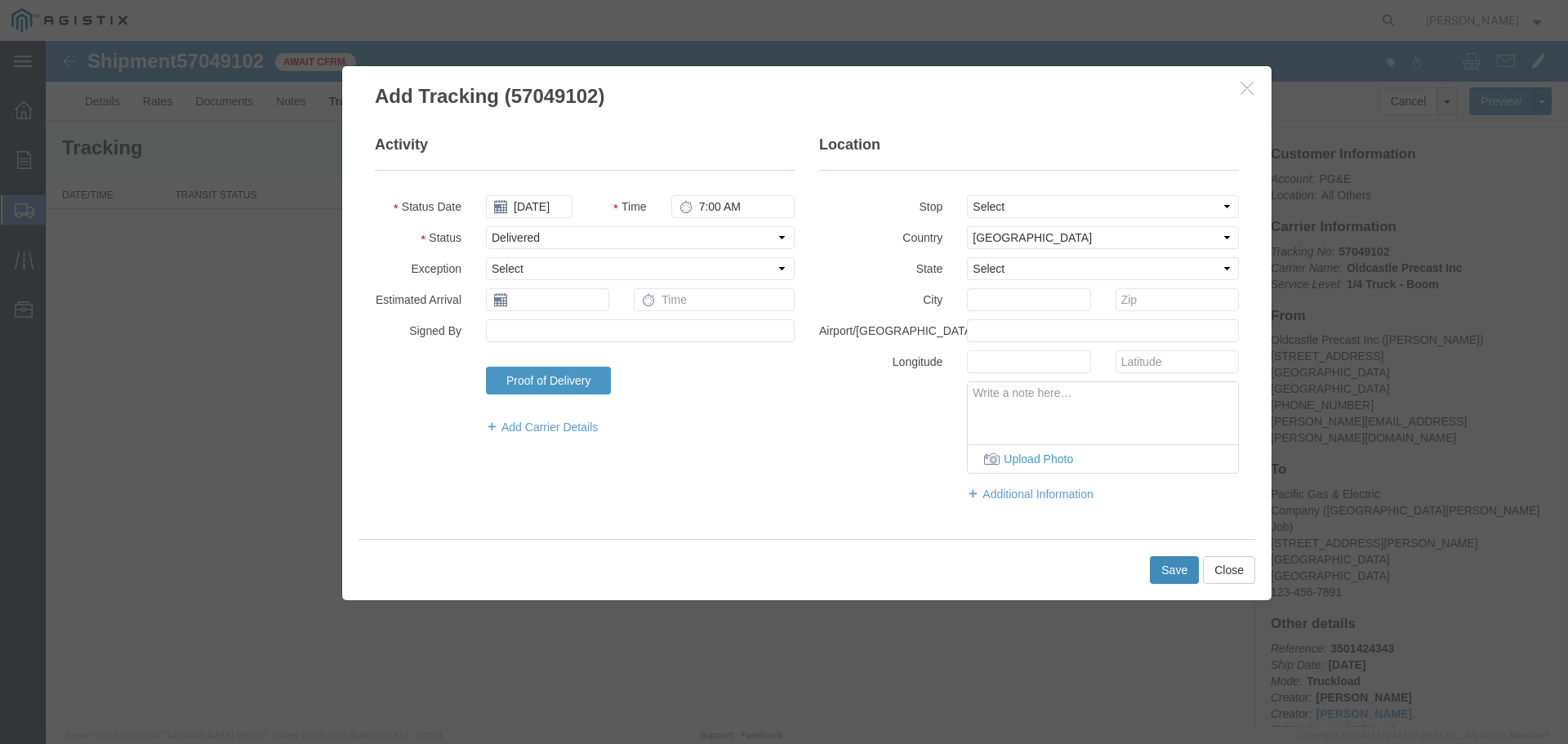
click at [1167, 570] on button "Save" at bounding box center [1174, 569] width 49 height 27
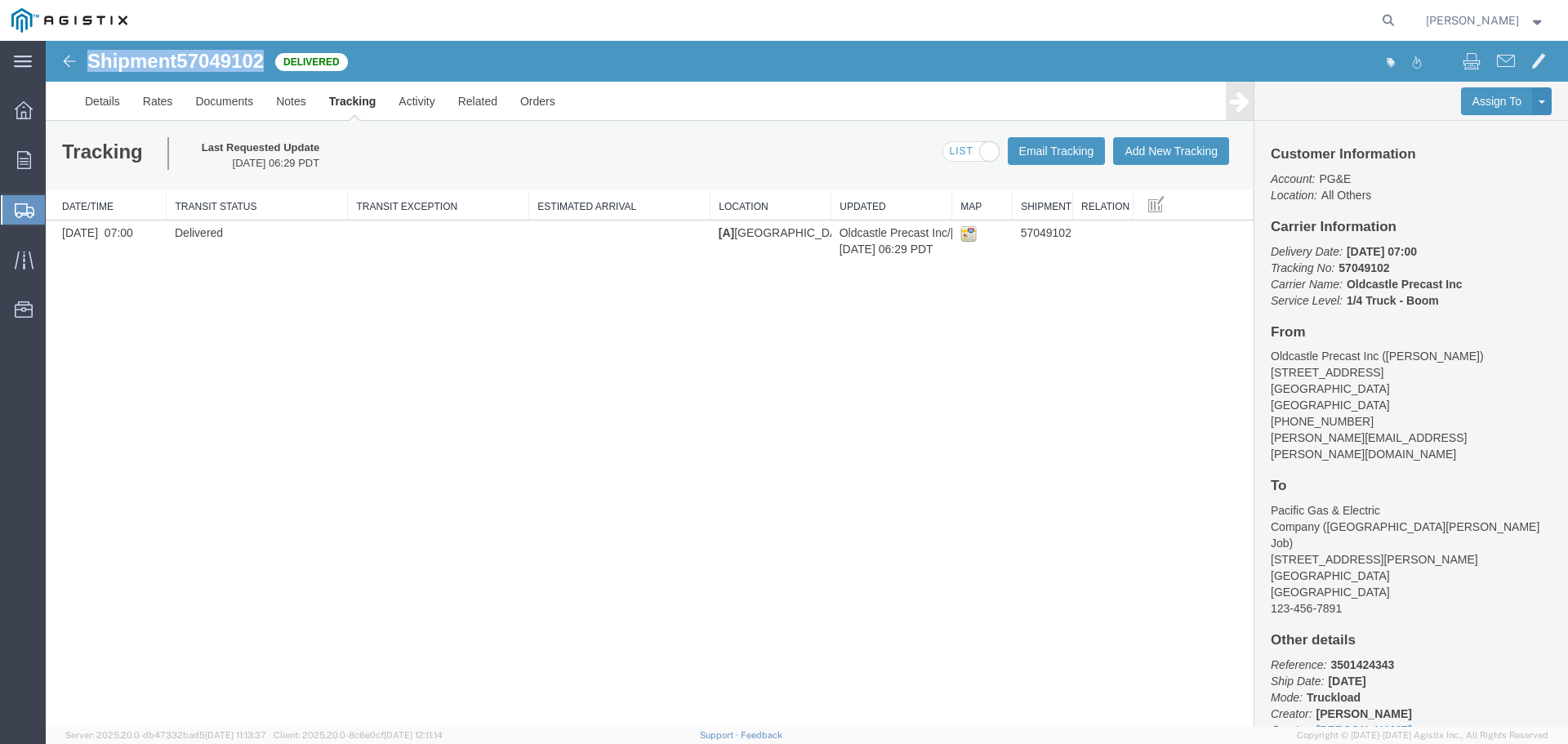
drag, startPoint x: 86, startPoint y: 61, endPoint x: 265, endPoint y: 64, distance: 179.0
click at [265, 64] on div "Shipment 57049102 1 of 1 Delivered" at bounding box center [426, 67] width 759 height 31
copy h1 "Shipment 57049102"
click at [27, 128] on ul "Overview Orders Shipments Shipment Manager Create Shipment Create from Template…" at bounding box center [23, 219] width 46 height 249
click at [27, 118] on icon at bounding box center [24, 110] width 18 height 18
